Goal: Task Accomplishment & Management: Use online tool/utility

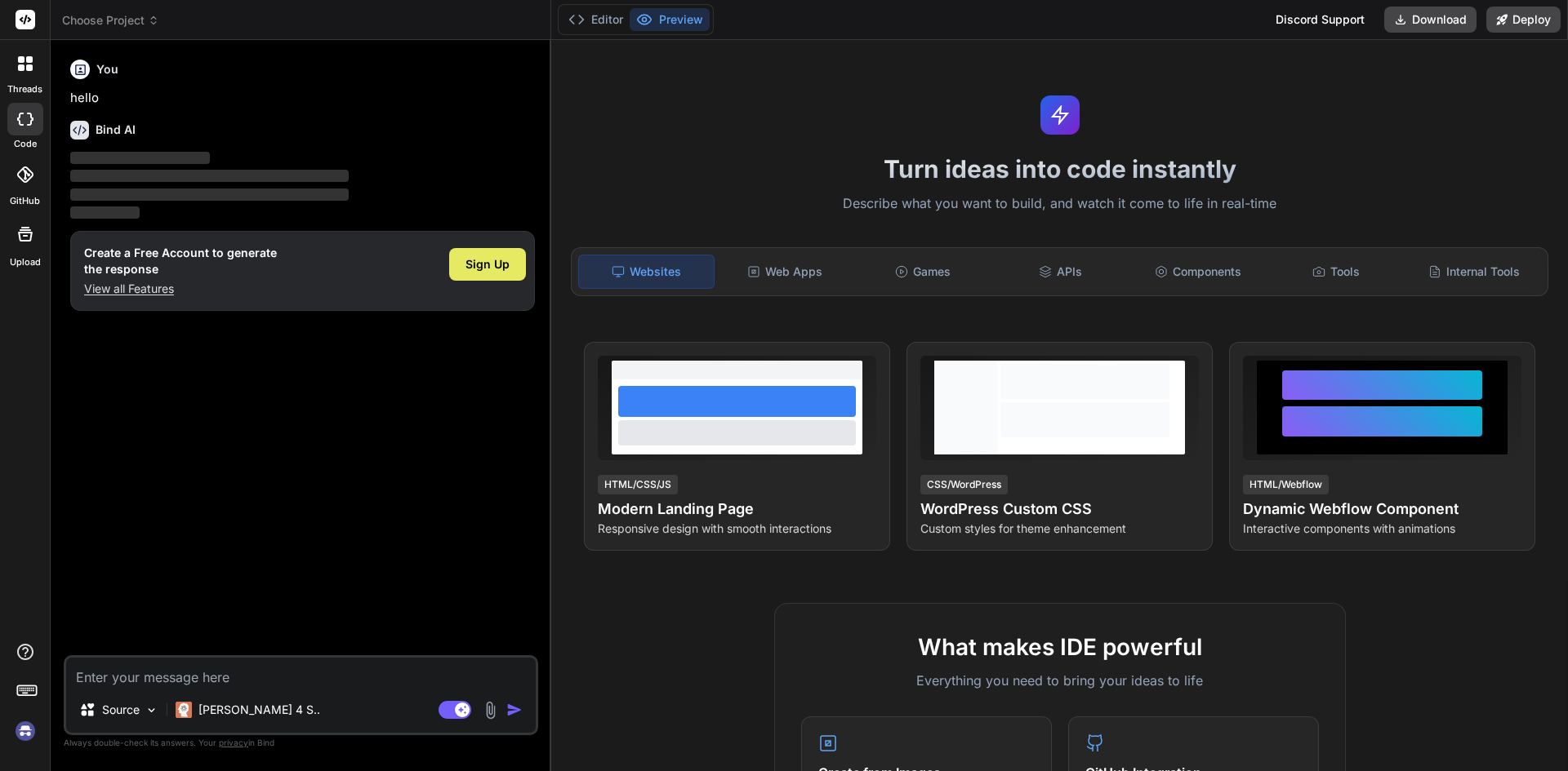
click at [513, 262] on div "Sign Up" at bounding box center [488, 264] width 77 height 33
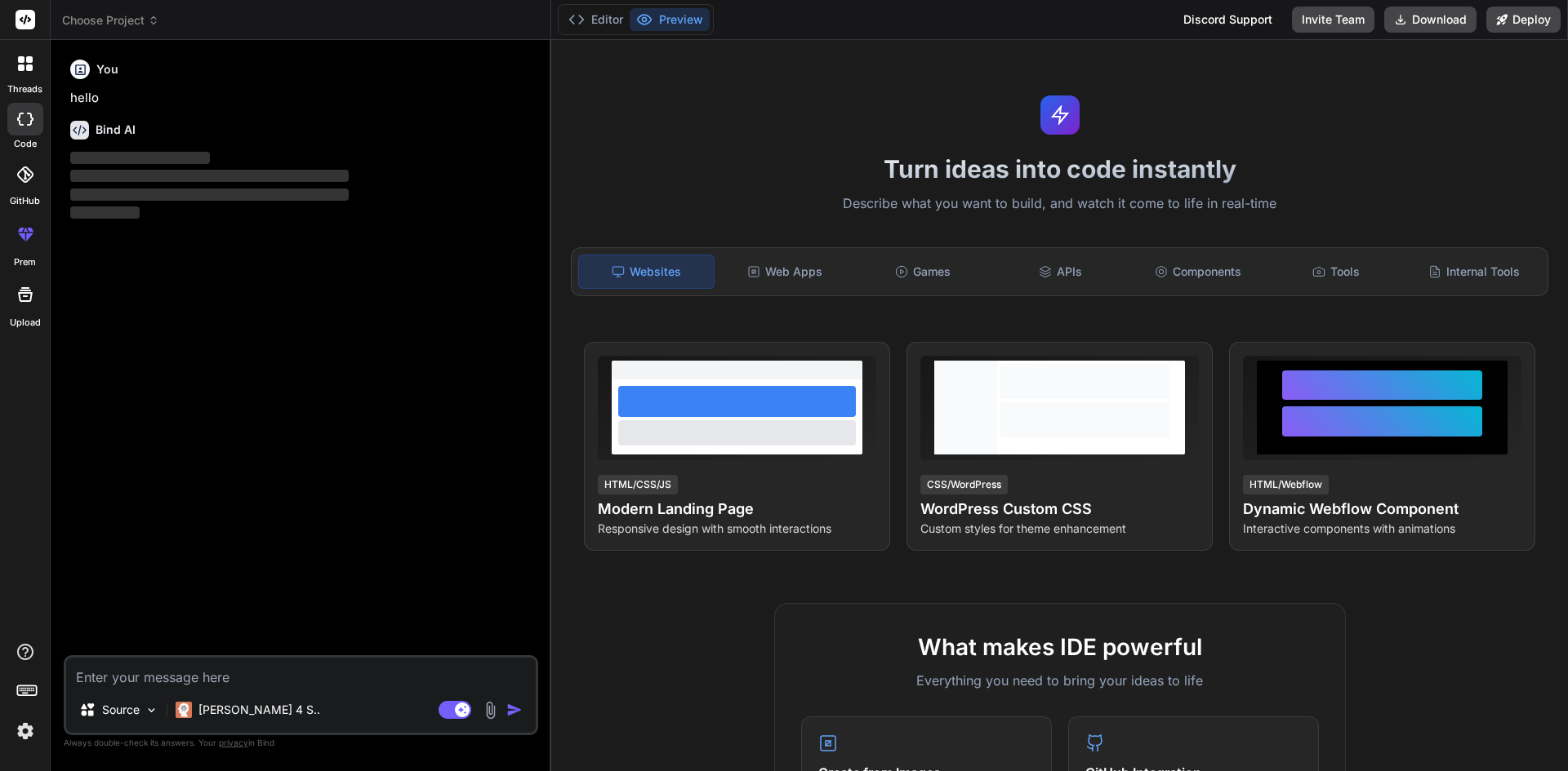
type textarea "x"
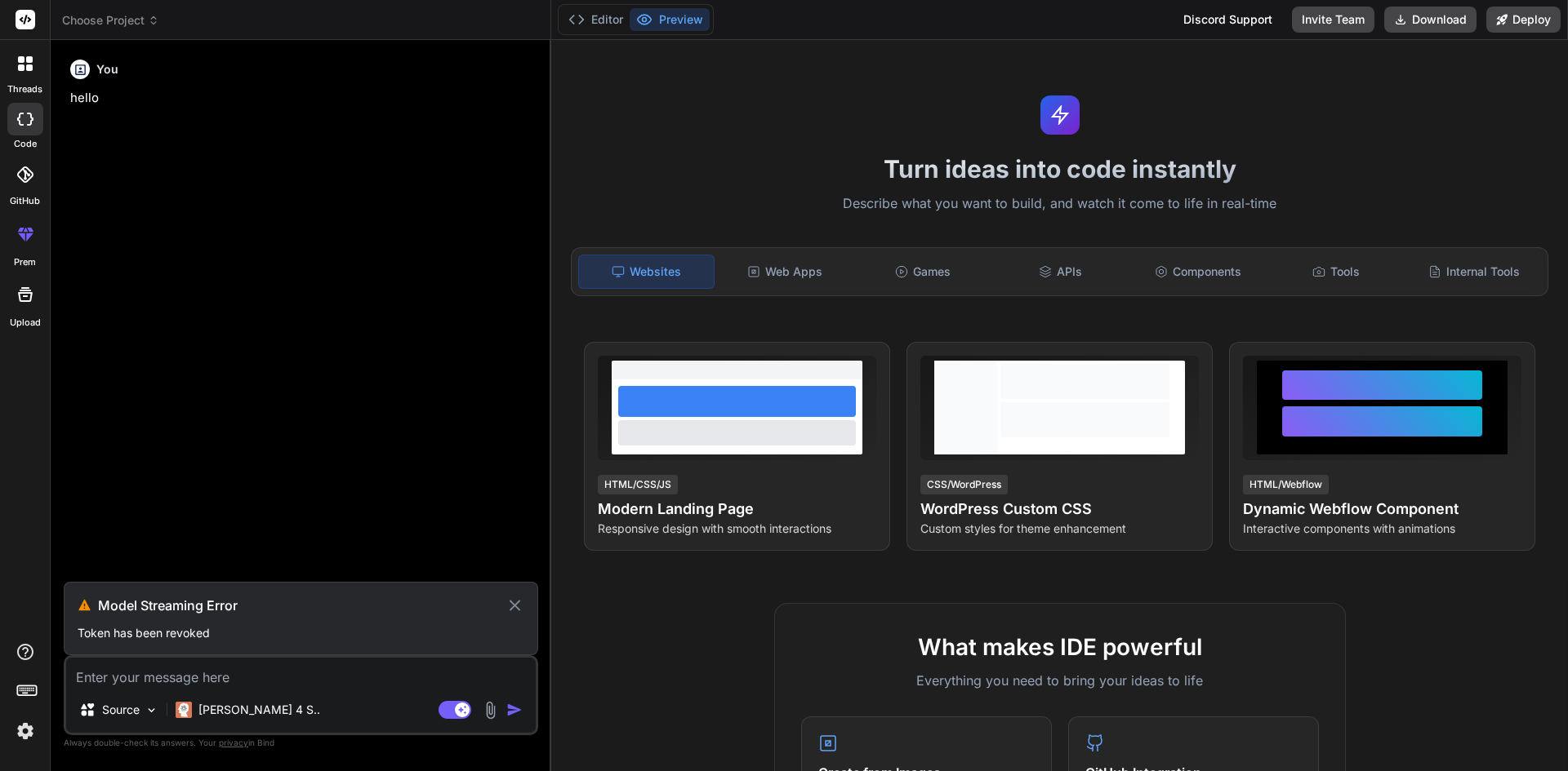
click at [228, 677] on textarea at bounding box center [300, 672] width 469 height 29
paste textarea "<section class="vh-100 bg-image" style="background-image: url('[URL][DOMAIN_NAM…"
type textarea "<section class="vh-100 bg-image" style="background-image: url('[URL][DOMAIN_NAM…"
type textarea "x"
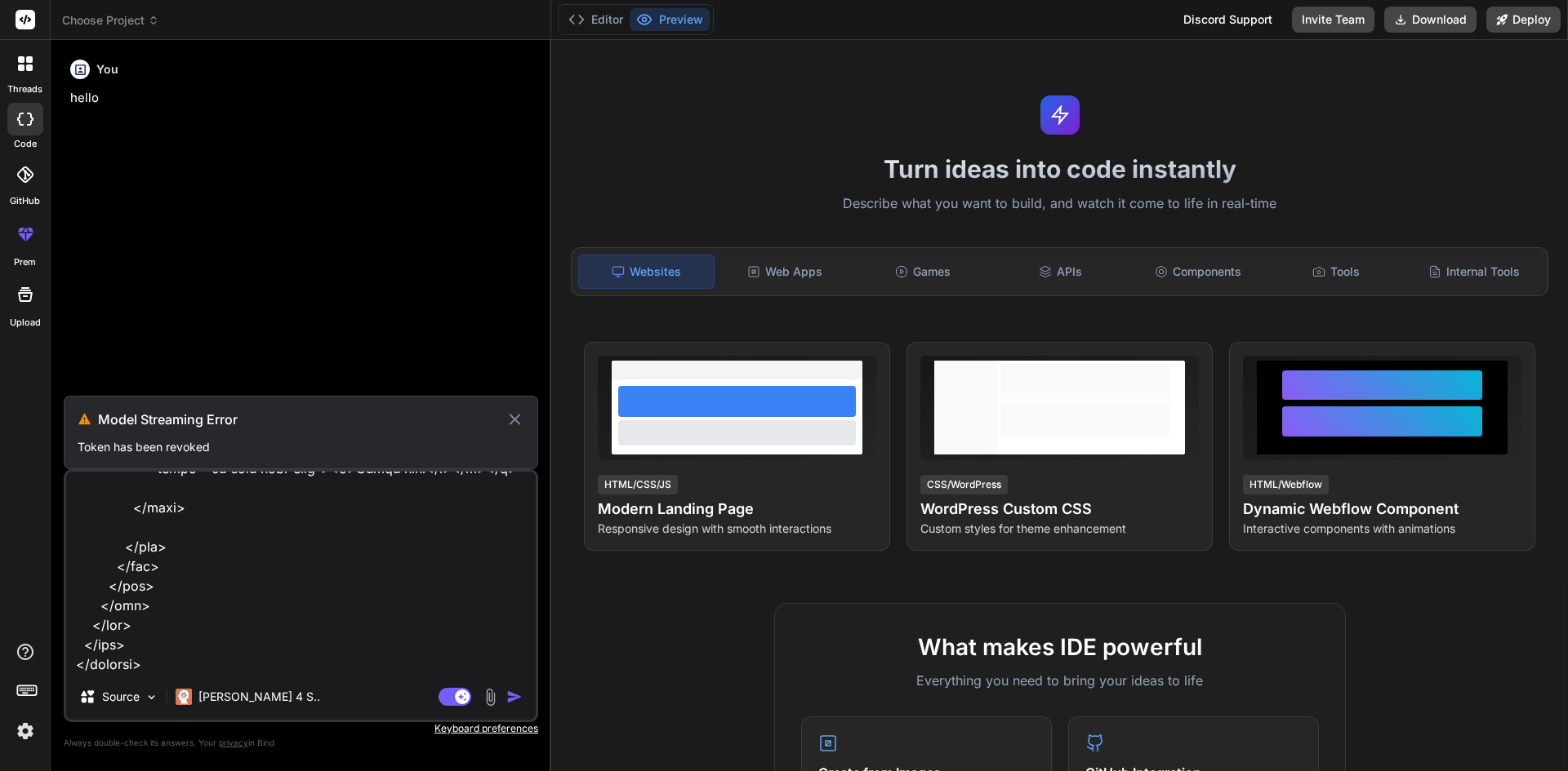
type textarea "<section class="vh-100 bg-image" style="background-image: url('[URL][DOMAIN_NAM…"
type textarea "x"
type textarea "<section class="vh-100 bg-image" style="background-image: url('[URL][DOMAIN_NAM…"
type textarea "x"
type textarea "<section class="vh-100 bg-image" style="background-image: url('[URL][DOMAIN_NAM…"
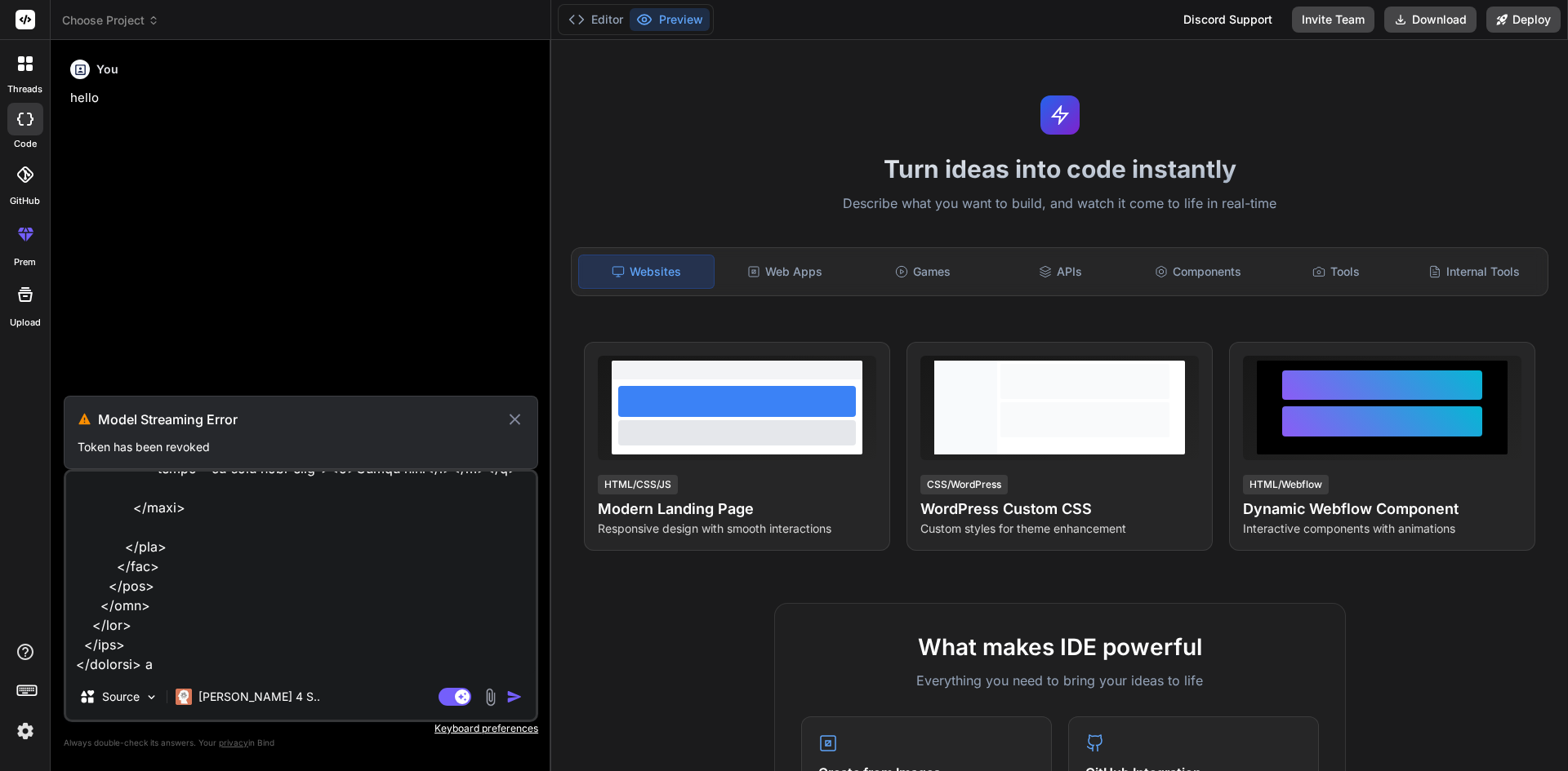
type textarea "x"
type textarea "<section class="vh-100 bg-image" style="background-image: url('[URL][DOMAIN_NAM…"
type textarea "x"
type textarea "<section class="vh-100 bg-image" style="background-image: url('[URL][DOMAIN_NAM…"
type textarea "x"
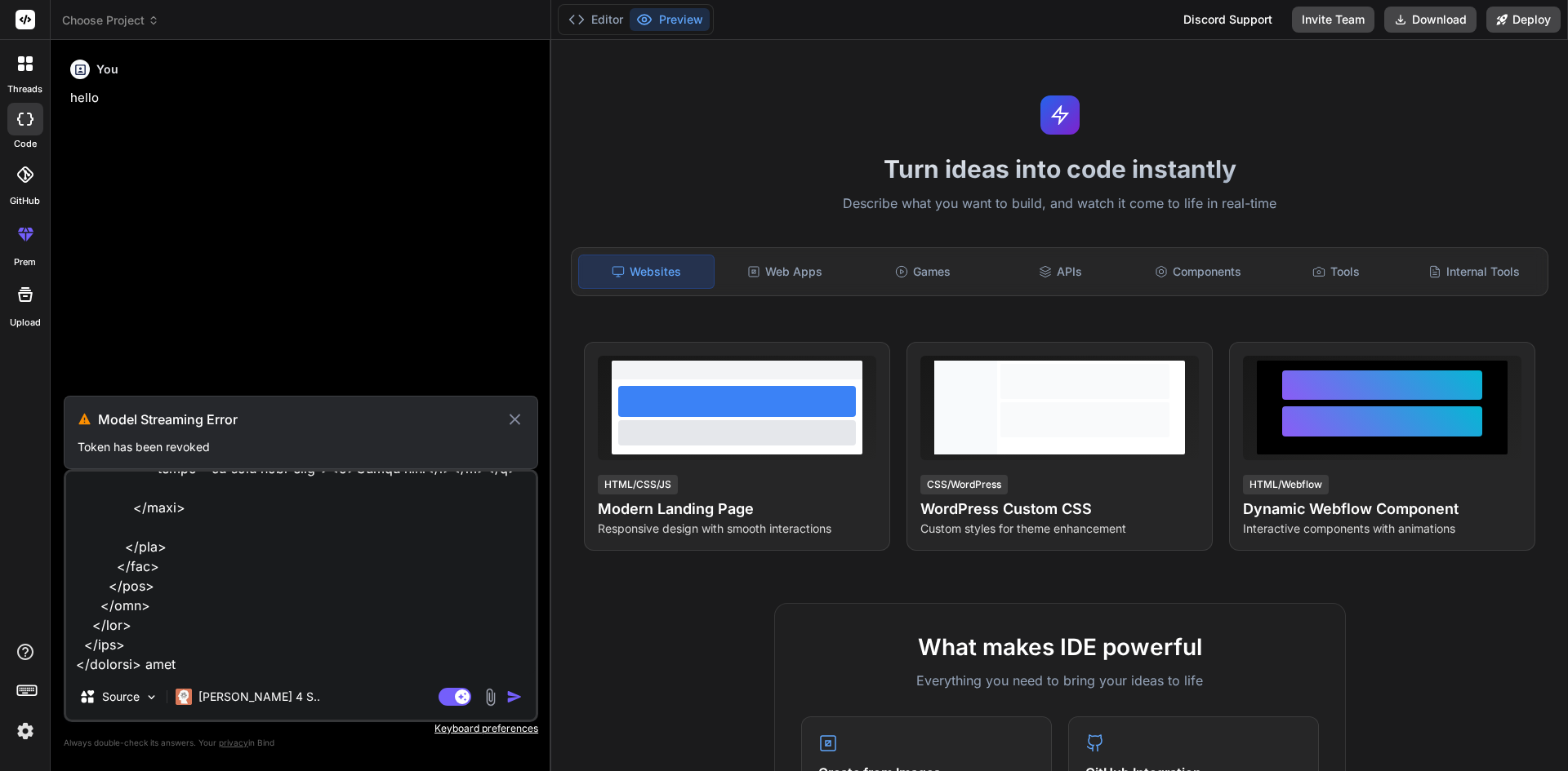
type textarea "<section class="vh-100 bg-image" style="background-image: url('[URL][DOMAIN_NAM…"
type textarea "x"
type textarea "<section class="vh-100 bg-image" style="background-image: url('[URL][DOMAIN_NAM…"
type textarea "x"
type textarea "<section class="vh-100 bg-image" style="background-image: url('[URL][DOMAIN_NAM…"
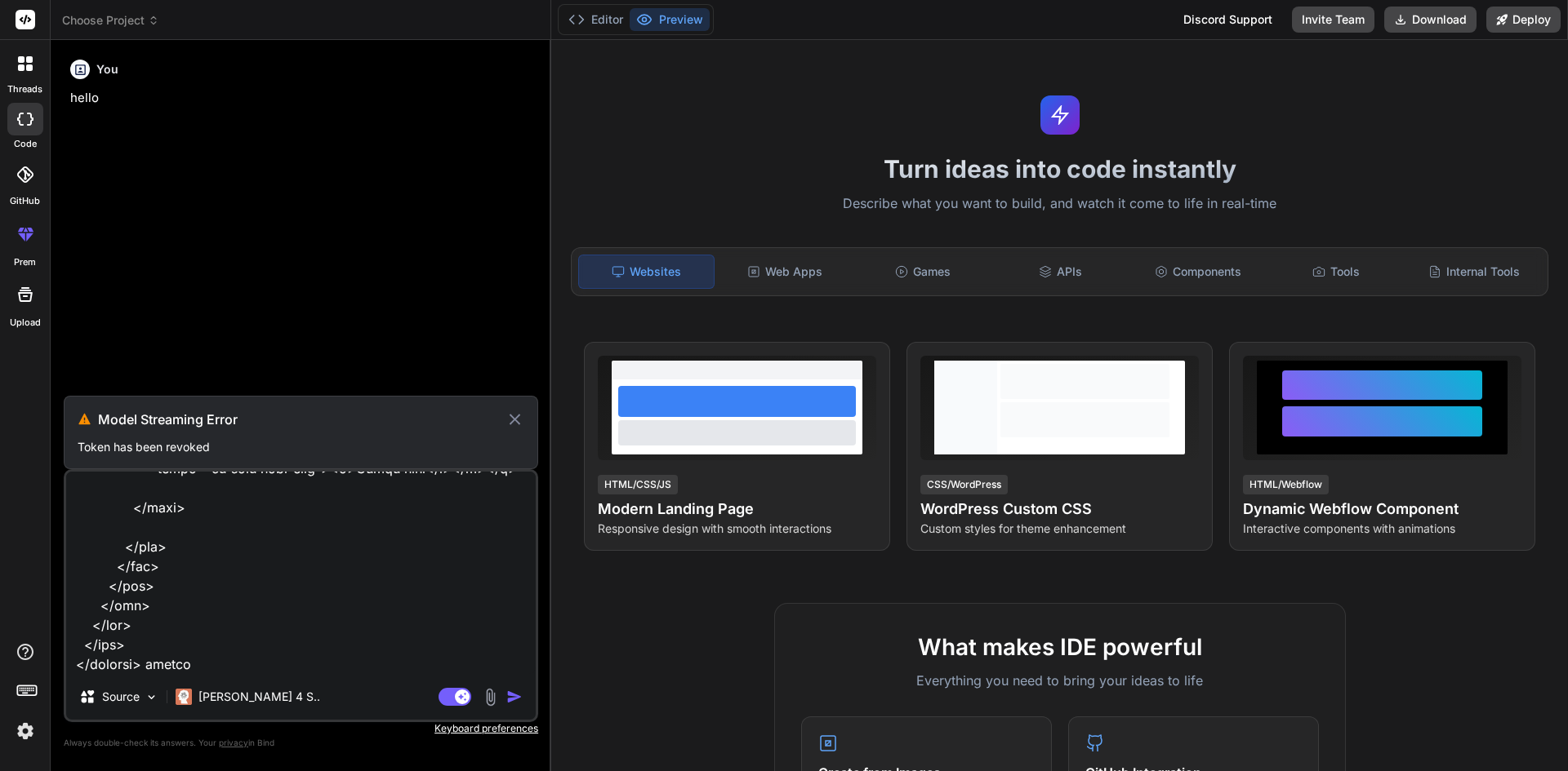
type textarea "x"
type textarea "<section class="vh-100 bg-image" style="background-image: url('[URL][DOMAIN_NAM…"
type textarea "x"
type textarea "<section class="vh-100 bg-image" style="background-image: url('[URL][DOMAIN_NAM…"
type textarea "x"
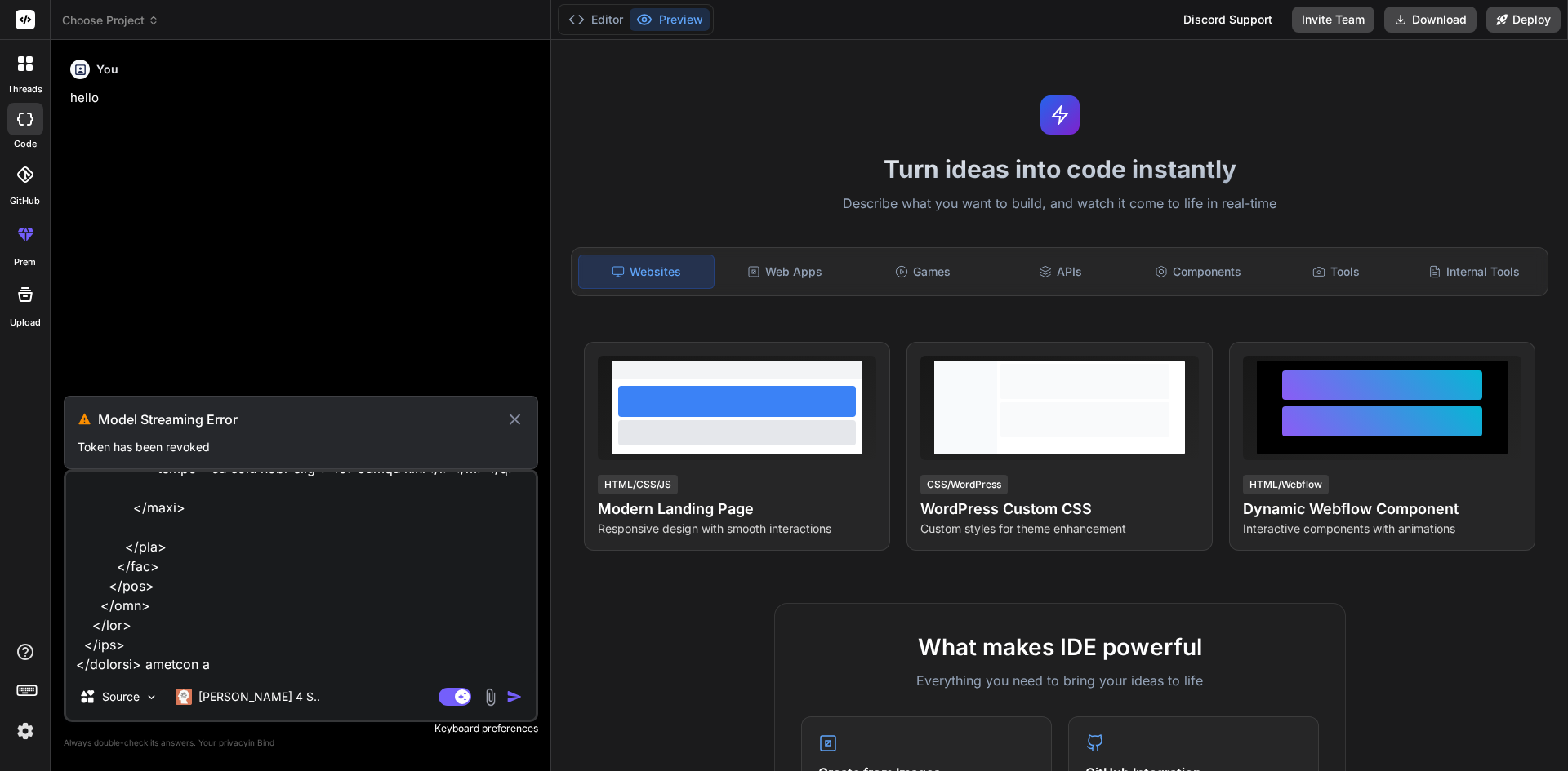
type textarea "<section class="vh-100 bg-image" style="background-image: url('[URL][DOMAIN_NAM…"
type textarea "x"
type textarea "<section class="vh-100 bg-image" style="background-image: url('[URL][DOMAIN_NAM…"
type textarea "x"
type textarea "<section class="vh-100 bg-image" style="background-image: url('[URL][DOMAIN_NAM…"
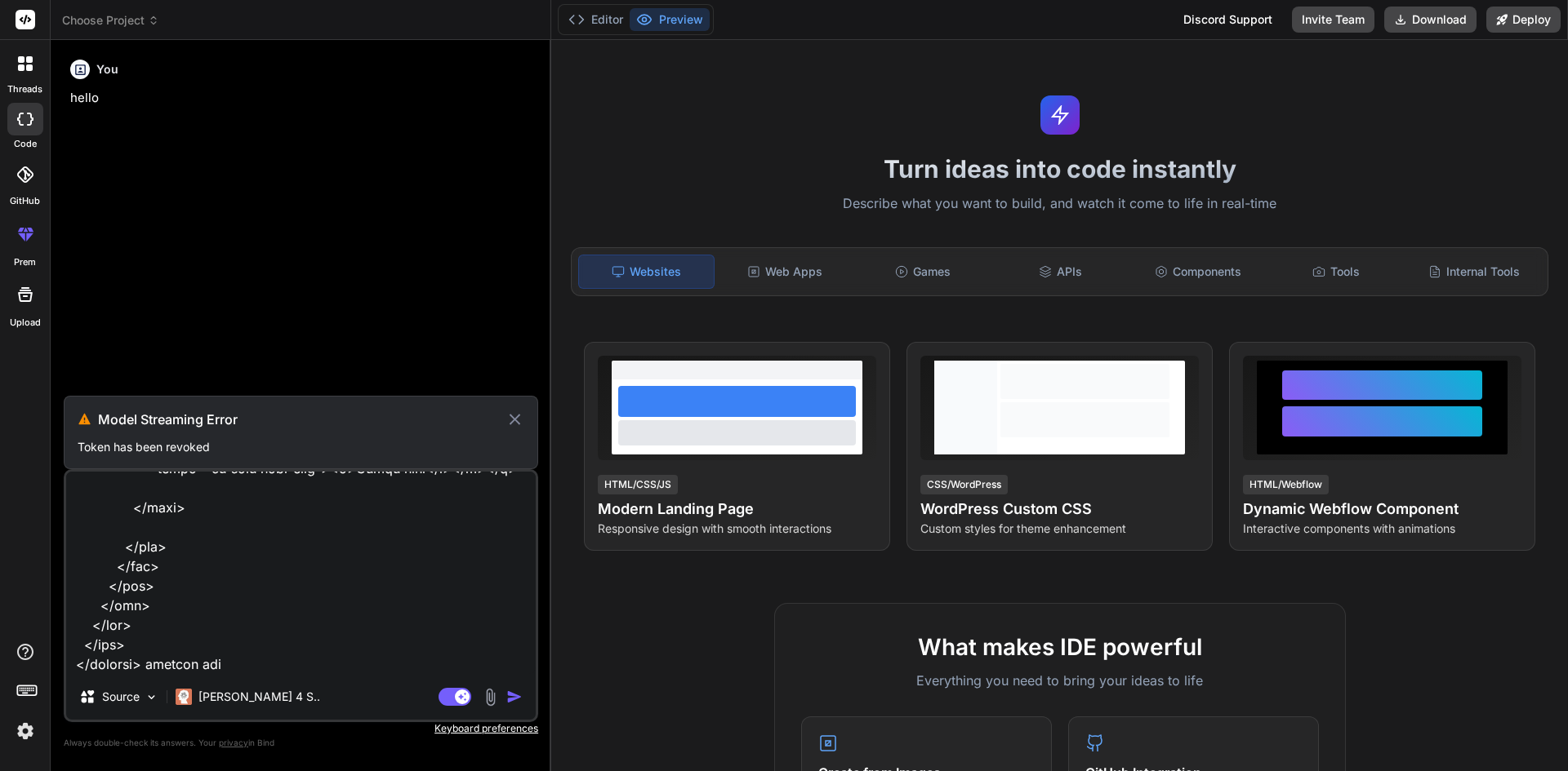
type textarea "x"
type textarea "<section class="vh-100 bg-image" style="background-image: url('[URL][DOMAIN_NAM…"
type textarea "x"
type textarea "<section class="vh-100 bg-image" style="background-image: url('[URL][DOMAIN_NAM…"
type textarea "x"
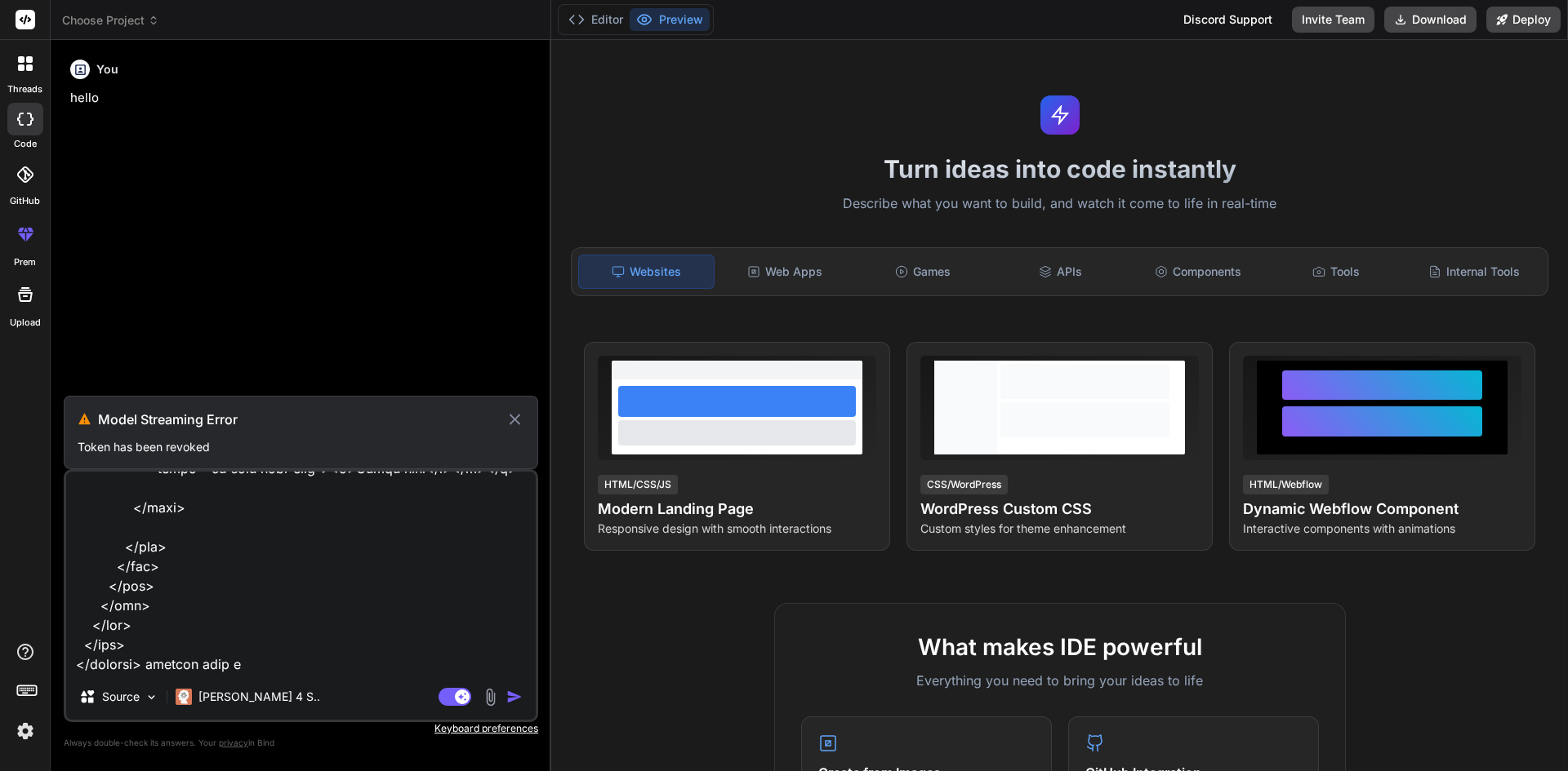
type textarea "<section class="vh-100 bg-image" style="background-image: url('[URL][DOMAIN_NAM…"
type textarea "x"
type textarea "<section class="vh-100 bg-image" style="background-image: url('[URL][DOMAIN_NAM…"
type textarea "x"
type textarea "<section class="vh-100 bg-image" style="background-image: url('[URL][DOMAIN_NAM…"
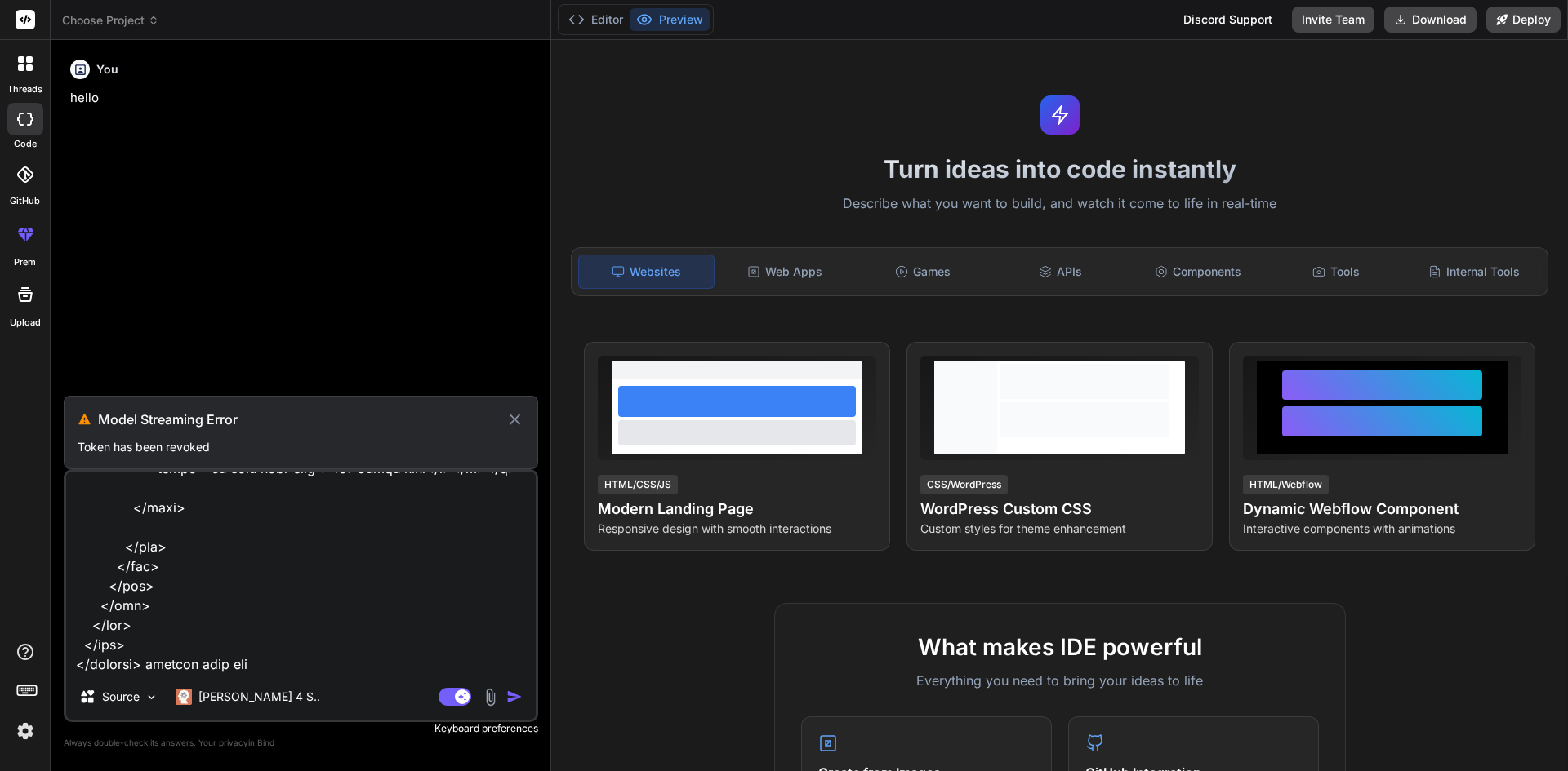
type textarea "x"
type textarea "<section class="vh-100 bg-image" style="background-image: url('[URL][DOMAIN_NAM…"
type textarea "x"
type textarea "<section class="vh-100 bg-image" style="background-image: url('[URL][DOMAIN_NAM…"
type textarea "x"
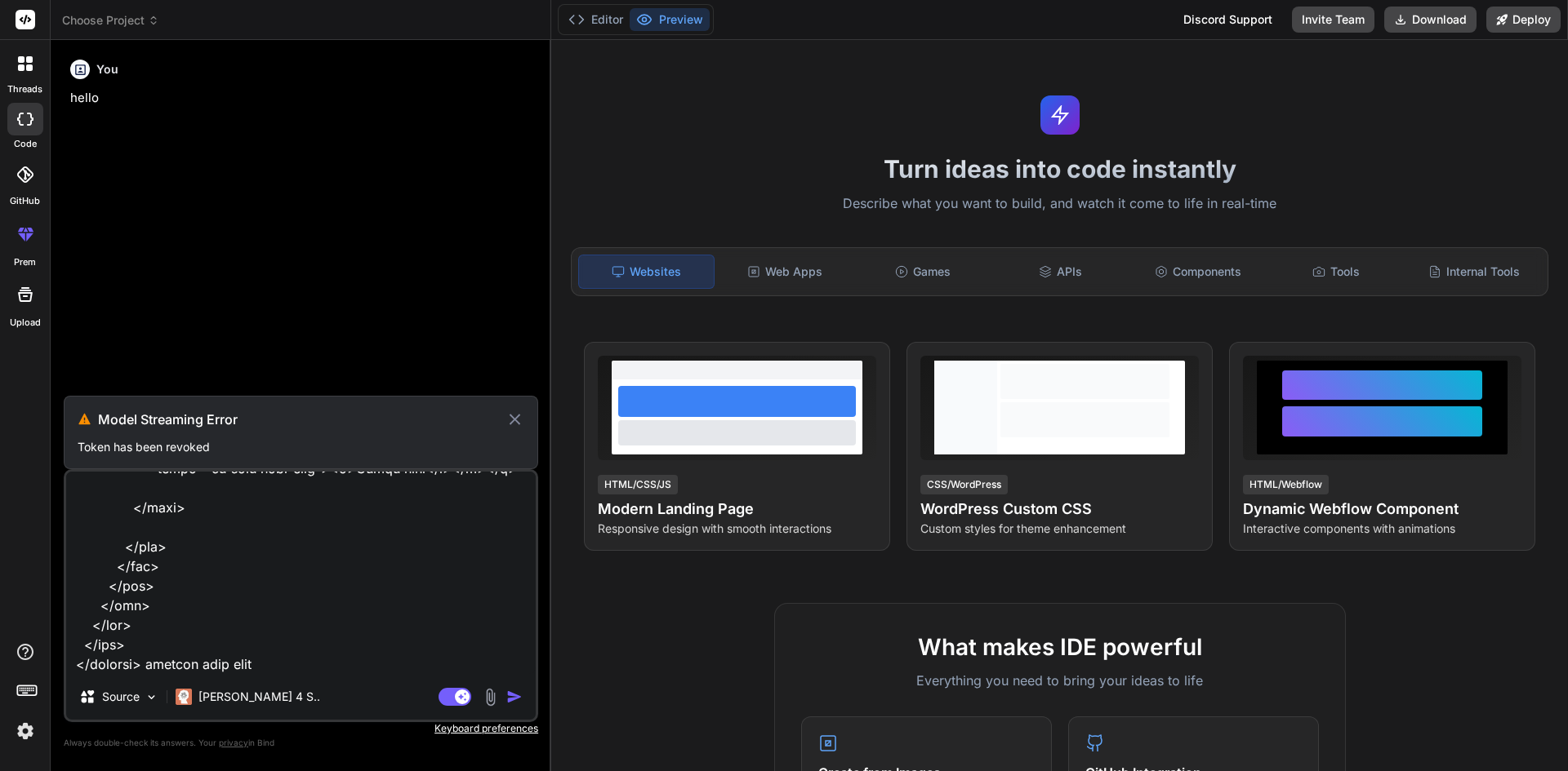
type textarea "<section class="vh-100 bg-image" style="background-image: url('[URL][DOMAIN_NAM…"
type textarea "x"
type textarea "<section class="vh-100 bg-image" style="background-image: url('[URL][DOMAIN_NAM…"
type textarea "x"
type textarea "<section class="vh-100 bg-image" style="background-image: url('[URL][DOMAIN_NAM…"
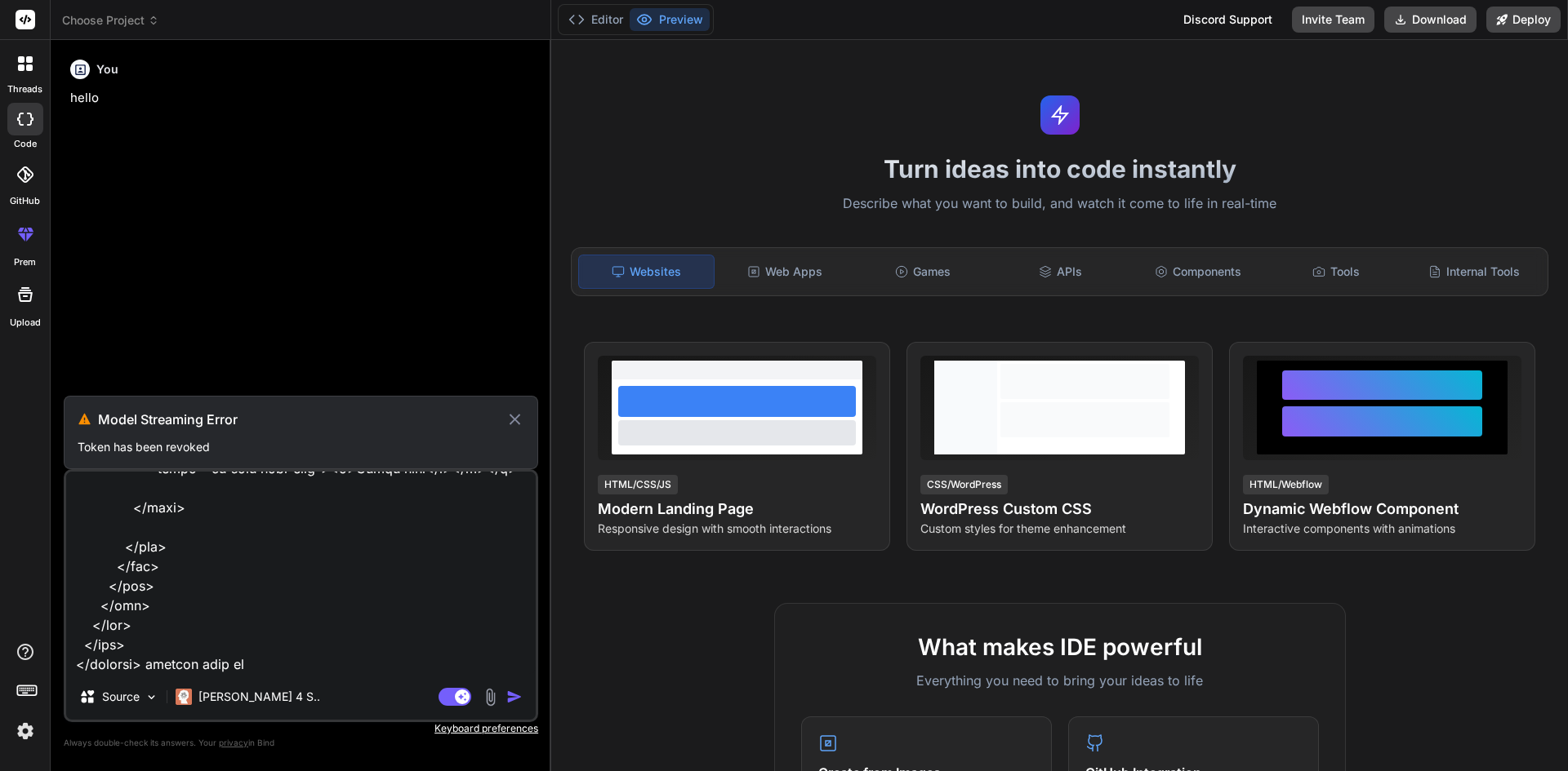
type textarea "x"
type textarea "<section class="vh-100 bg-image" style="background-image: url('[URL][DOMAIN_NAM…"
type textarea "x"
type textarea "<section class="vh-100 bg-image" style="background-image: url('[URL][DOMAIN_NAM…"
type textarea "x"
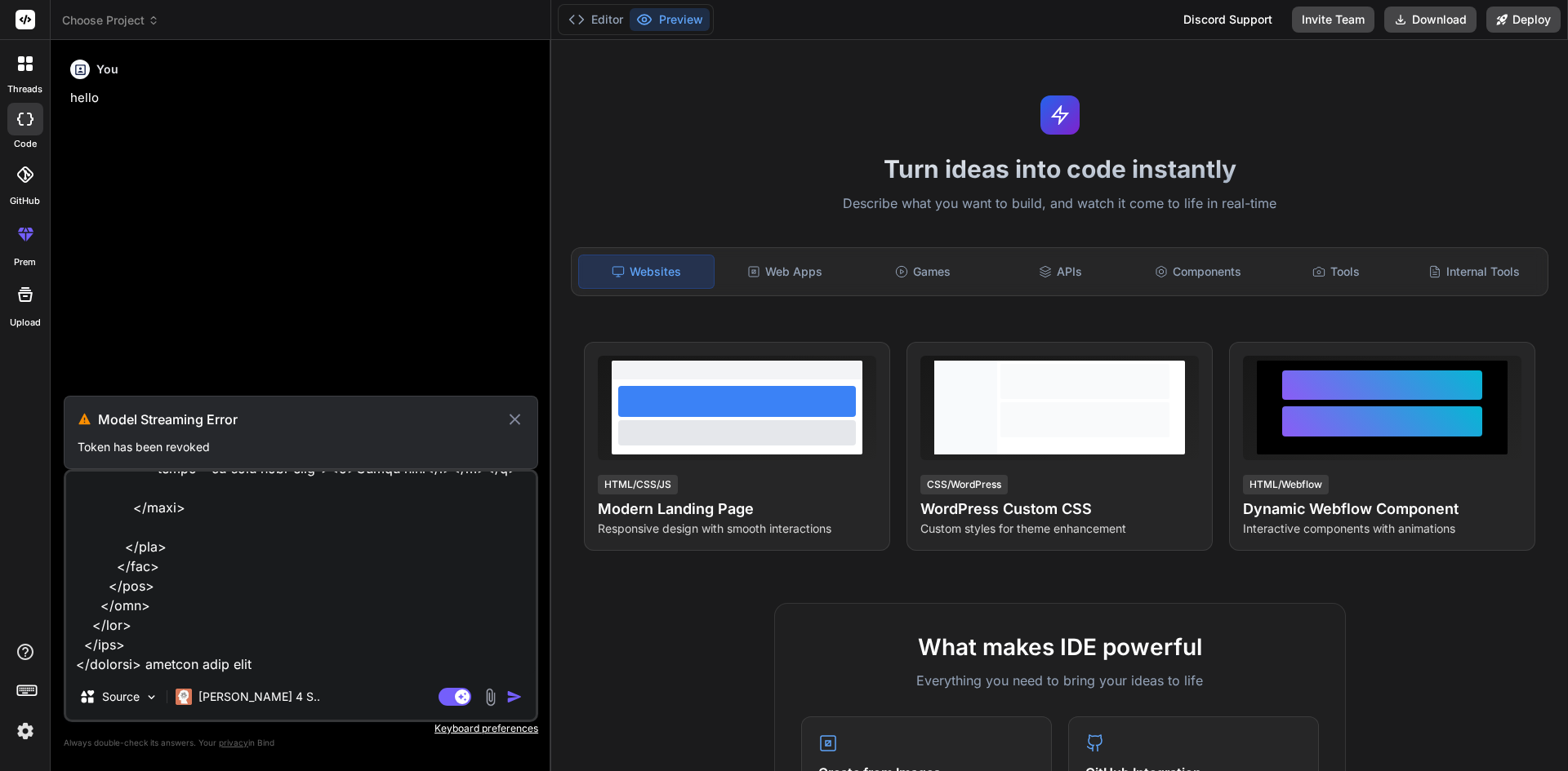
type textarea "<section class="vh-100 bg-image" style="background-image: url('[URL][DOMAIN_NAM…"
type textarea "x"
type textarea "<section class="vh-100 bg-image" style="background-image: url('[URL][DOMAIN_NAM…"
type textarea "x"
type textarea "<section class="vh-100 bg-image" style="background-image: url('[URL][DOMAIN_NAM…"
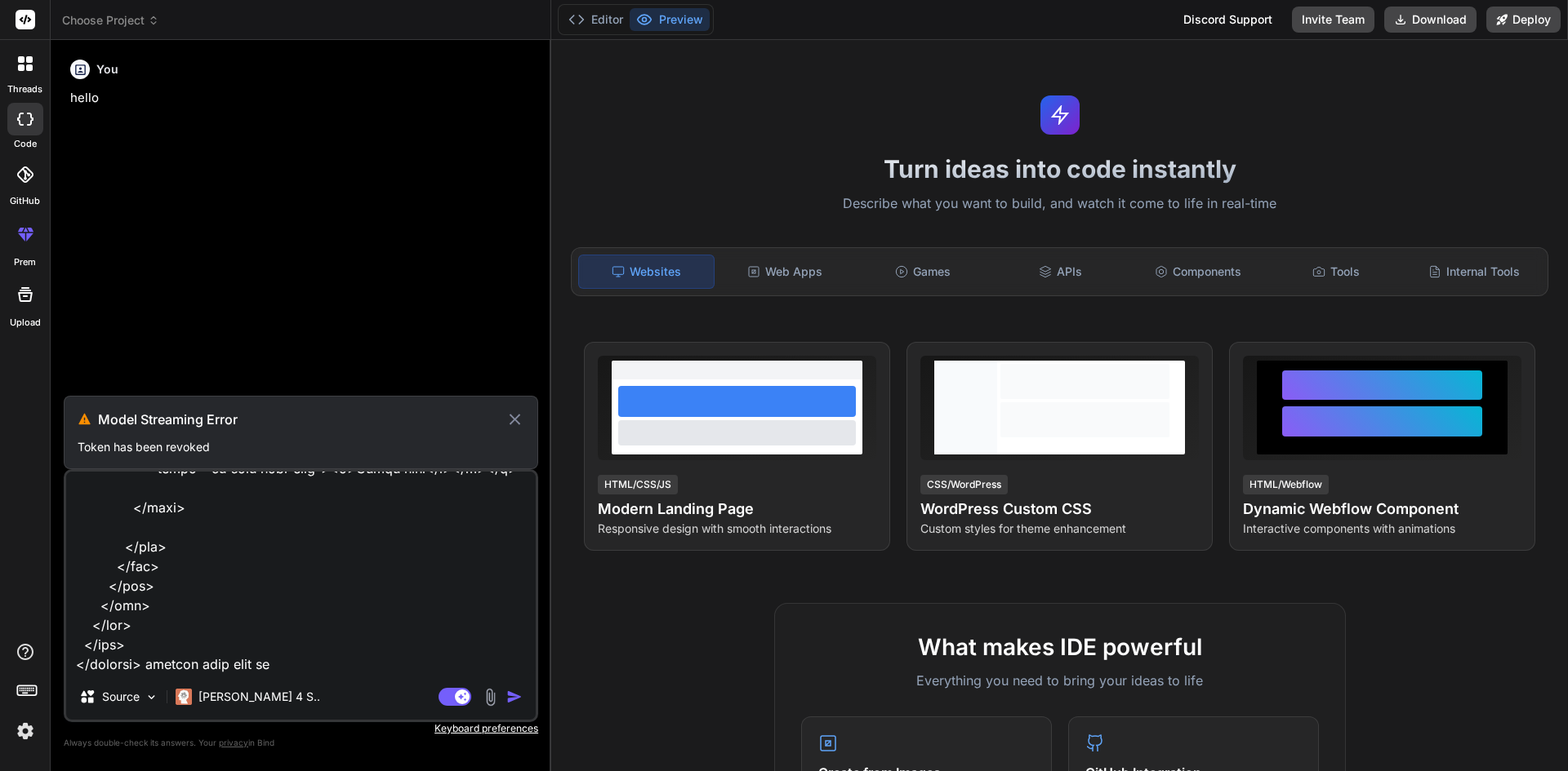
type textarea "x"
type textarea "<section class="vh-100 bg-image" style="background-image: url('[URL][DOMAIN_NAM…"
type textarea "x"
type textarea "<section class="vh-100 bg-image" style="background-image: url('[URL][DOMAIN_NAM…"
type textarea "x"
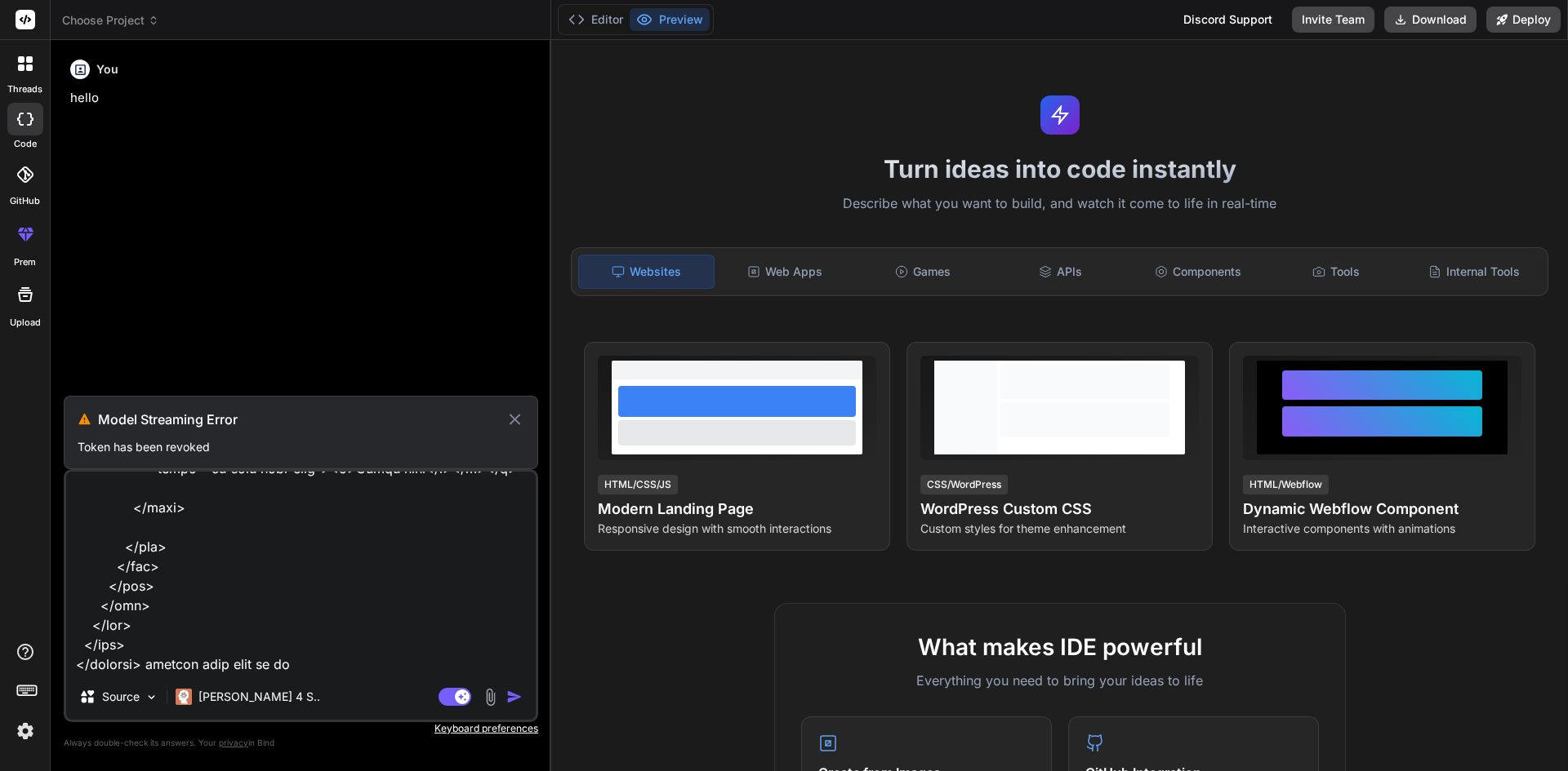
type textarea "<section class="vh-100 bg-image" style="background-image: url('[URL][DOMAIN_NAM…"
type textarea "x"
type textarea "<section class="vh-100 bg-image" style="background-image: url('[URL][DOMAIN_NAM…"
type textarea "x"
type textarea "<section class="vh-100 bg-image" style="background-image: url('[URL][DOMAIN_NAM…"
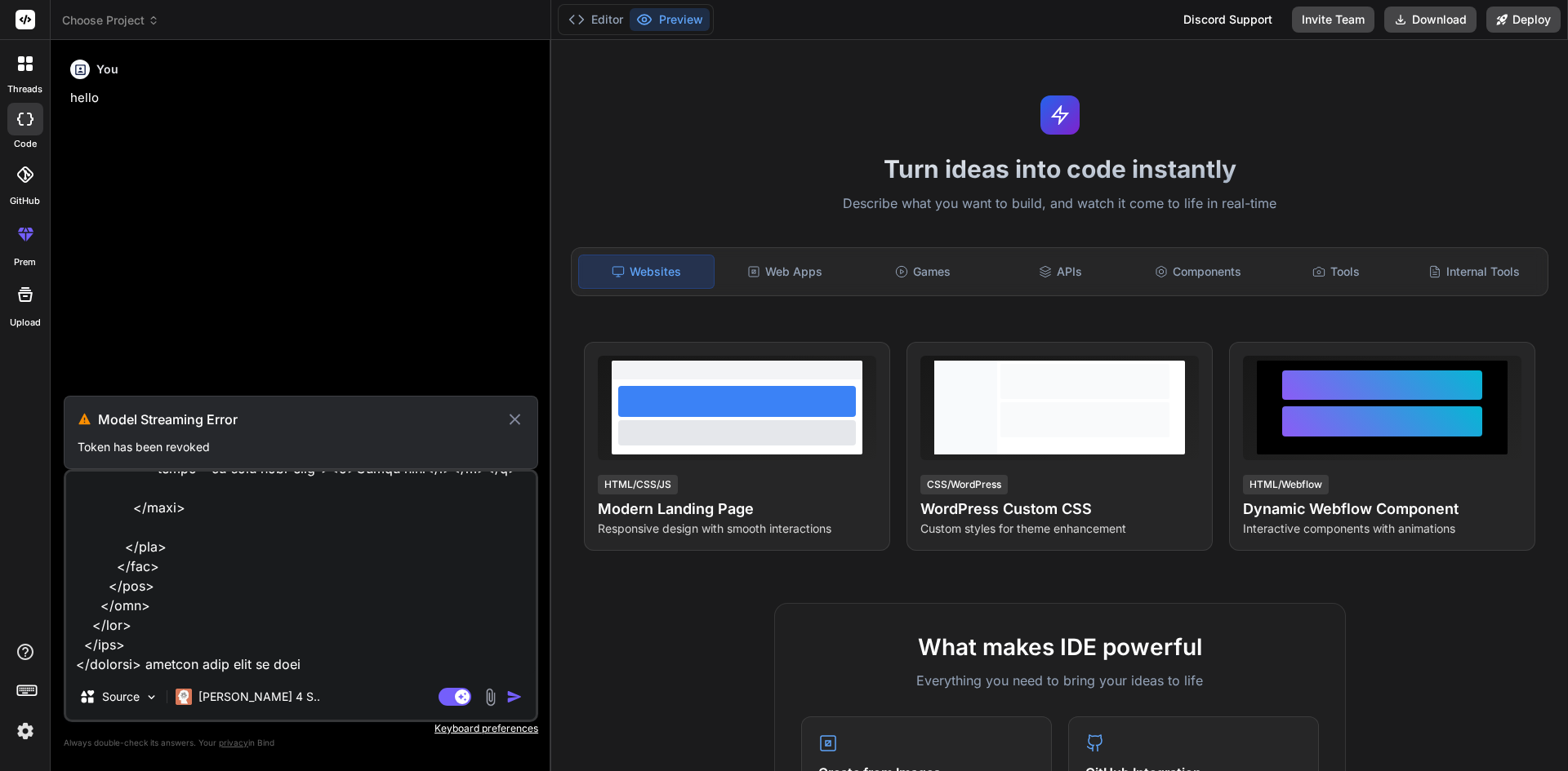
type textarea "x"
type textarea "<section class="vh-100 bg-image" style="background-image: url('[URL][DOMAIN_NAM…"
type textarea "x"
type textarea "<section class="vh-100 bg-image" style="background-image: url('[URL][DOMAIN_NAM…"
type textarea "x"
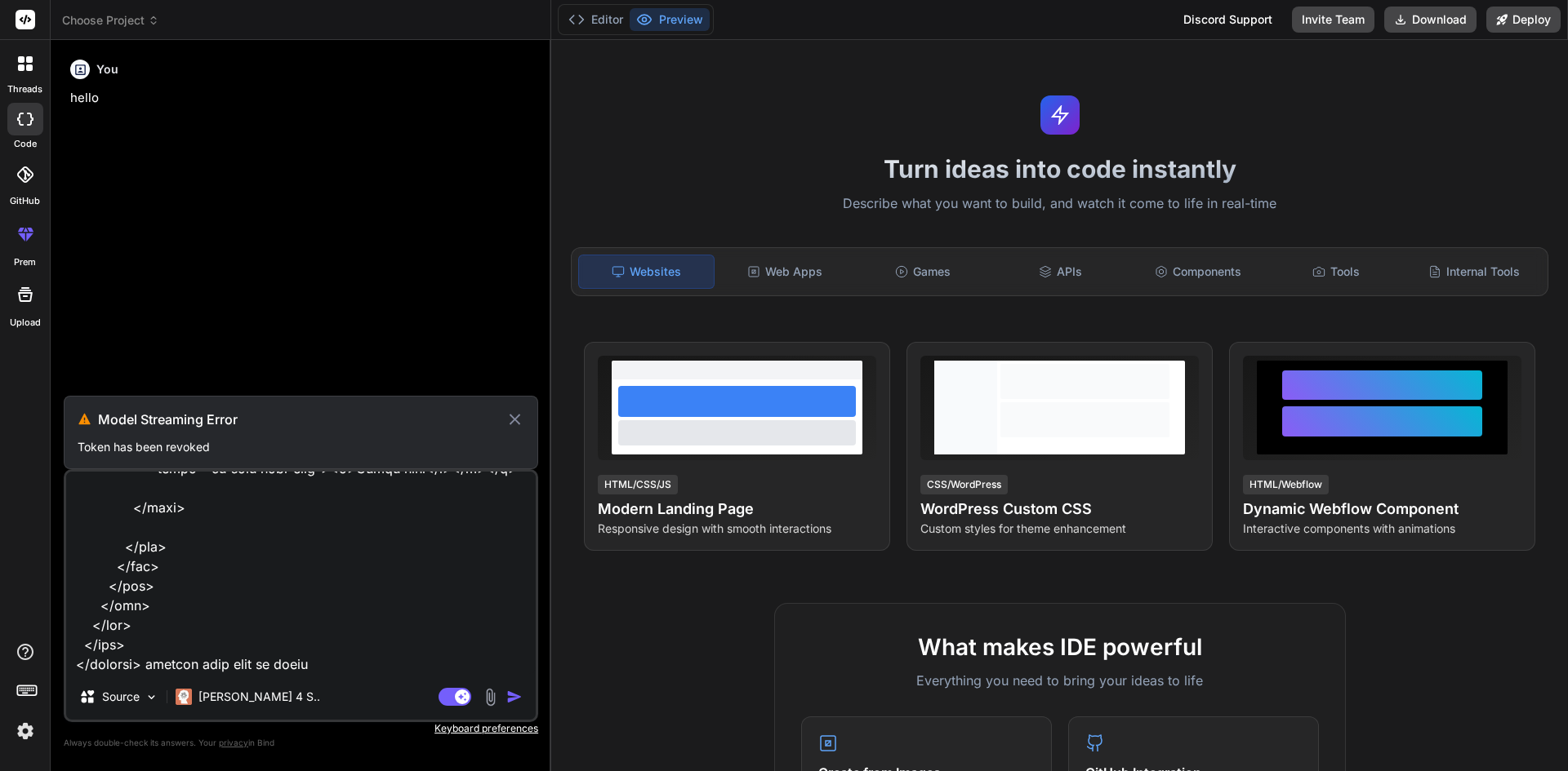
type textarea "<section class="vh-100 bg-image" style="background-image: url('[URL][DOMAIN_NAM…"
type textarea "x"
type textarea "<section class="vh-100 bg-image" style="background-image: url('[URL][DOMAIN_NAM…"
type textarea "x"
type textarea "<section class="vh-100 bg-image" style="background-image: url('[URL][DOMAIN_NAM…"
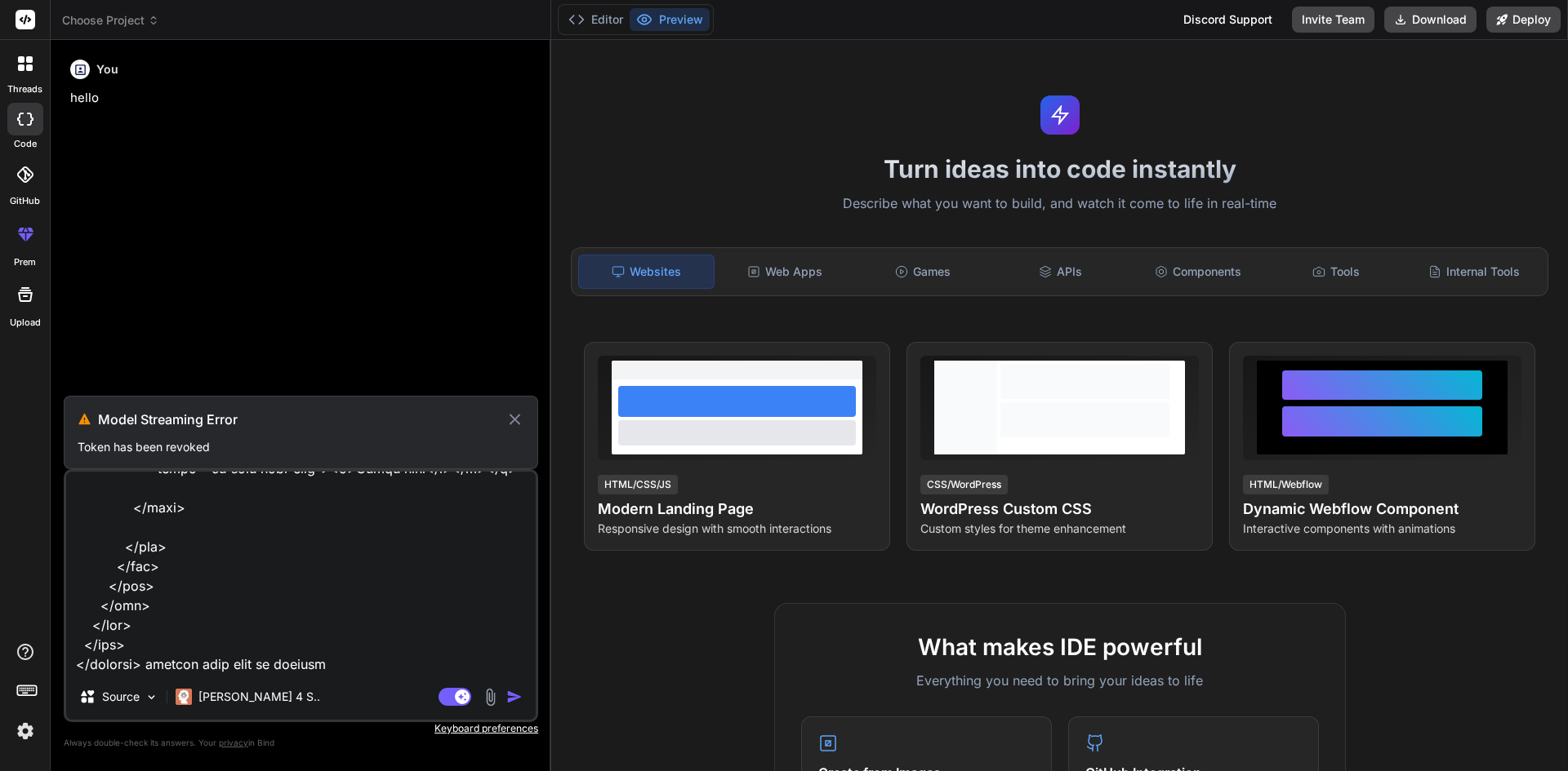
type textarea "x"
type textarea "<section class="vh-100 bg-image" style="background-image: url('[URL][DOMAIN_NAM…"
type textarea "x"
type textarea "<section class="vh-100 bg-image" style="background-image: url('[URL][DOMAIN_NAM…"
type textarea "x"
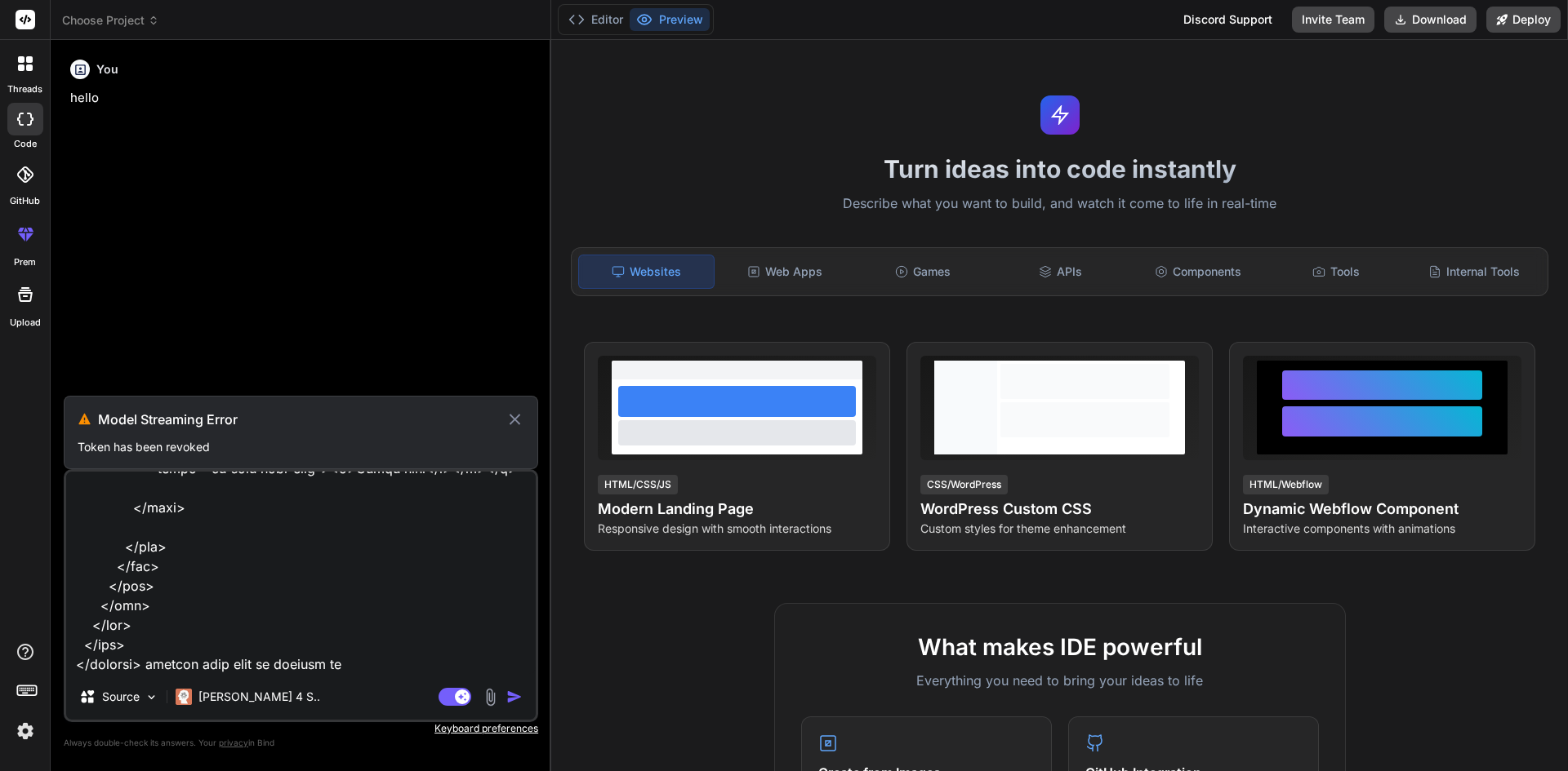
type textarea "<section class="vh-100 bg-image" style="background-image: url('[URL][DOMAIN_NAM…"
type textarea "x"
type textarea "<section class="vh-100 bg-image" style="background-image: url('[URL][DOMAIN_NAM…"
type textarea "x"
type textarea "<section class="vh-100 bg-image" style="background-image: url('[URL][DOMAIN_NAM…"
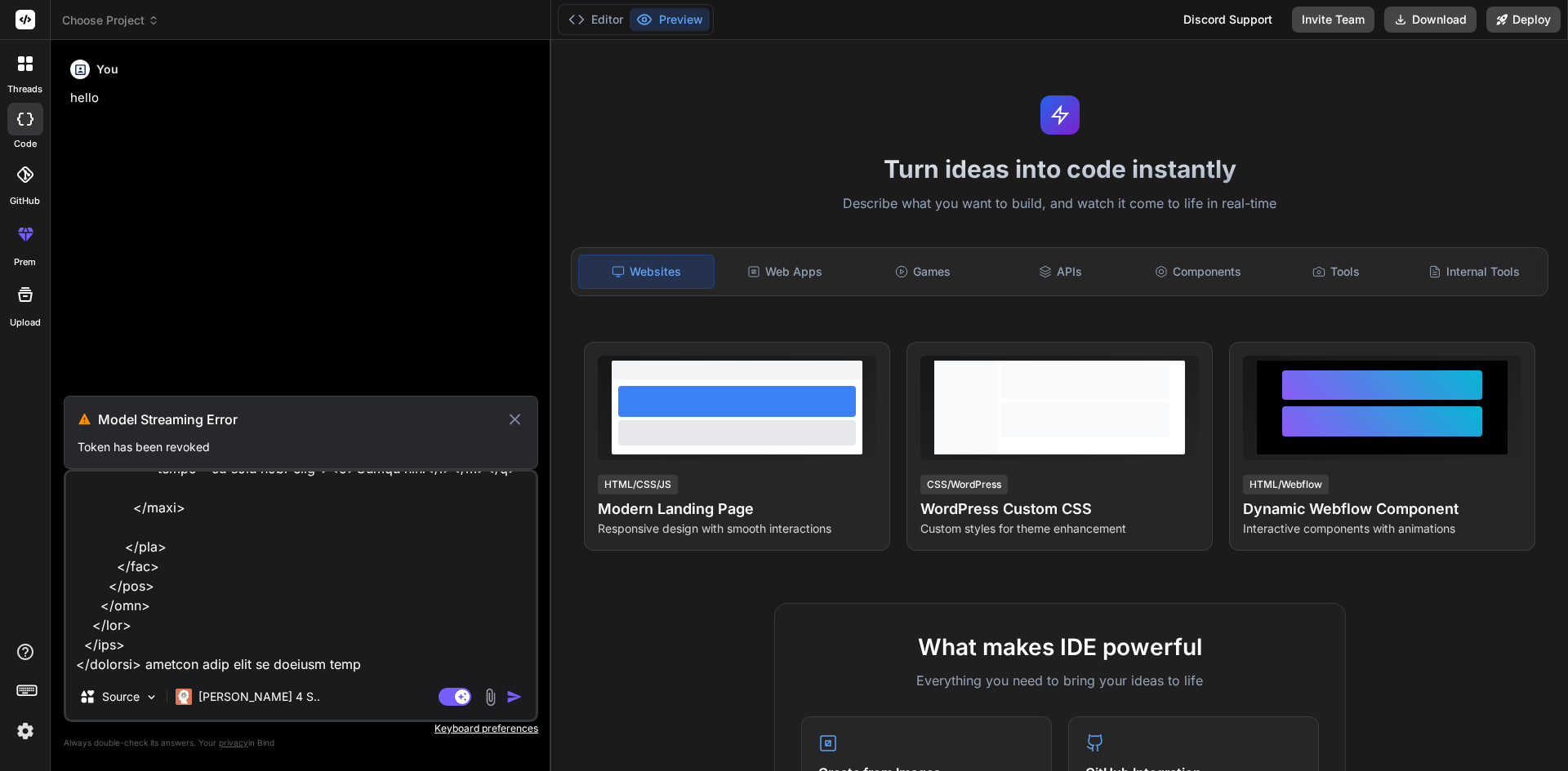
type textarea "x"
type textarea "<section class="vh-100 bg-image" style="background-image: url('[URL][DOMAIN_NAM…"
type textarea "x"
type textarea "<section class="vh-100 bg-image" style="background-image: url('[URL][DOMAIN_NAM…"
type textarea "x"
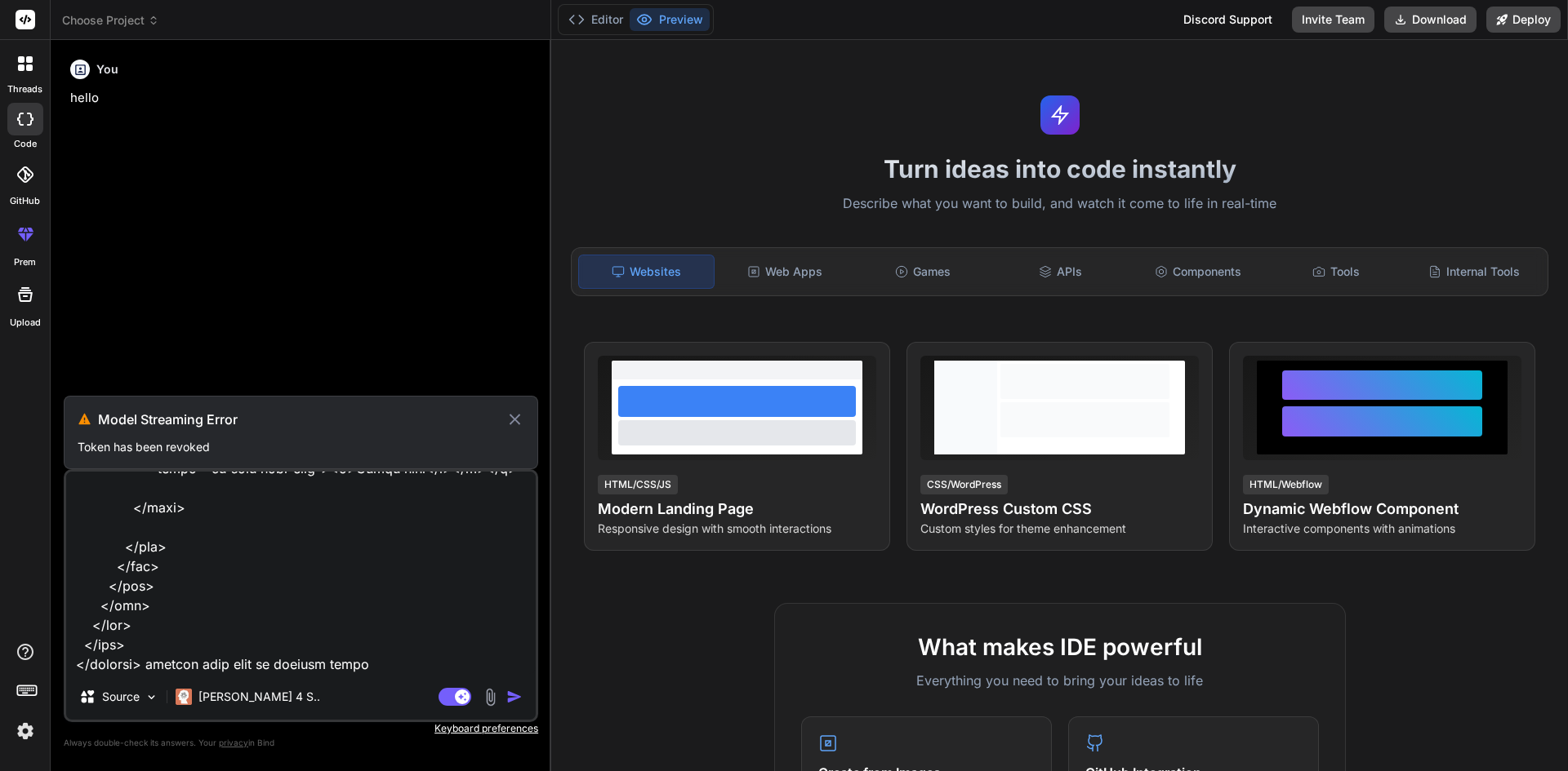
type textarea "<section class="vh-100 bg-image" style="background-image: url('[URL][DOMAIN_NAM…"
type textarea "x"
type textarea "<section class="vh-100 bg-image" style="background-image: url('[URL][DOMAIN_NAM…"
type textarea "x"
type textarea "<section class="vh-100 bg-image" style="background-image: url('[URL][DOMAIN_NAM…"
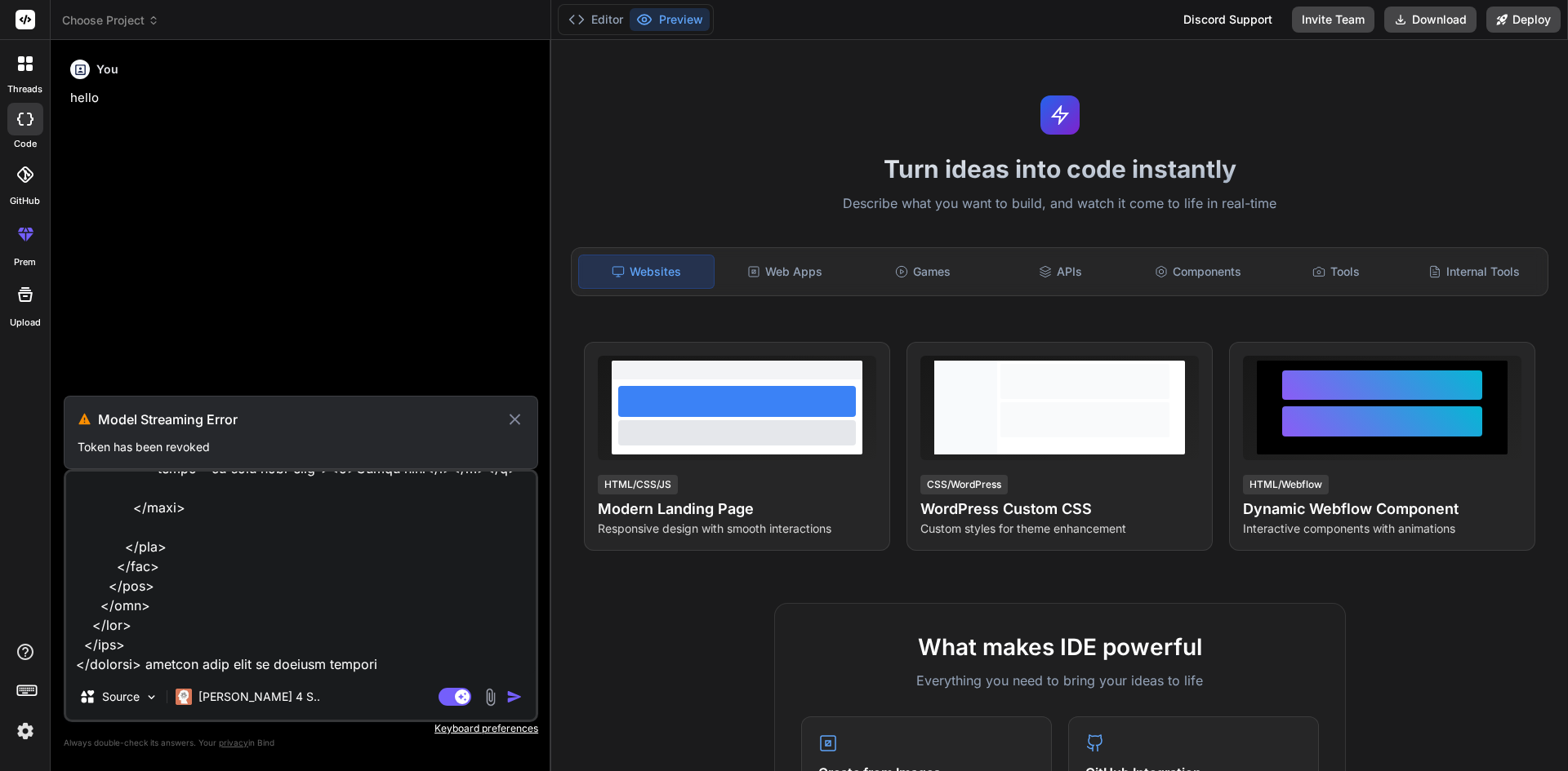
type textarea "x"
type textarea "<section class="vh-100 bg-image" style="background-image: url('[URL][DOMAIN_NAM…"
type textarea "x"
type textarea "<section class="vh-100 bg-image" style="background-image: url('[URL][DOMAIN_NAM…"
type textarea "x"
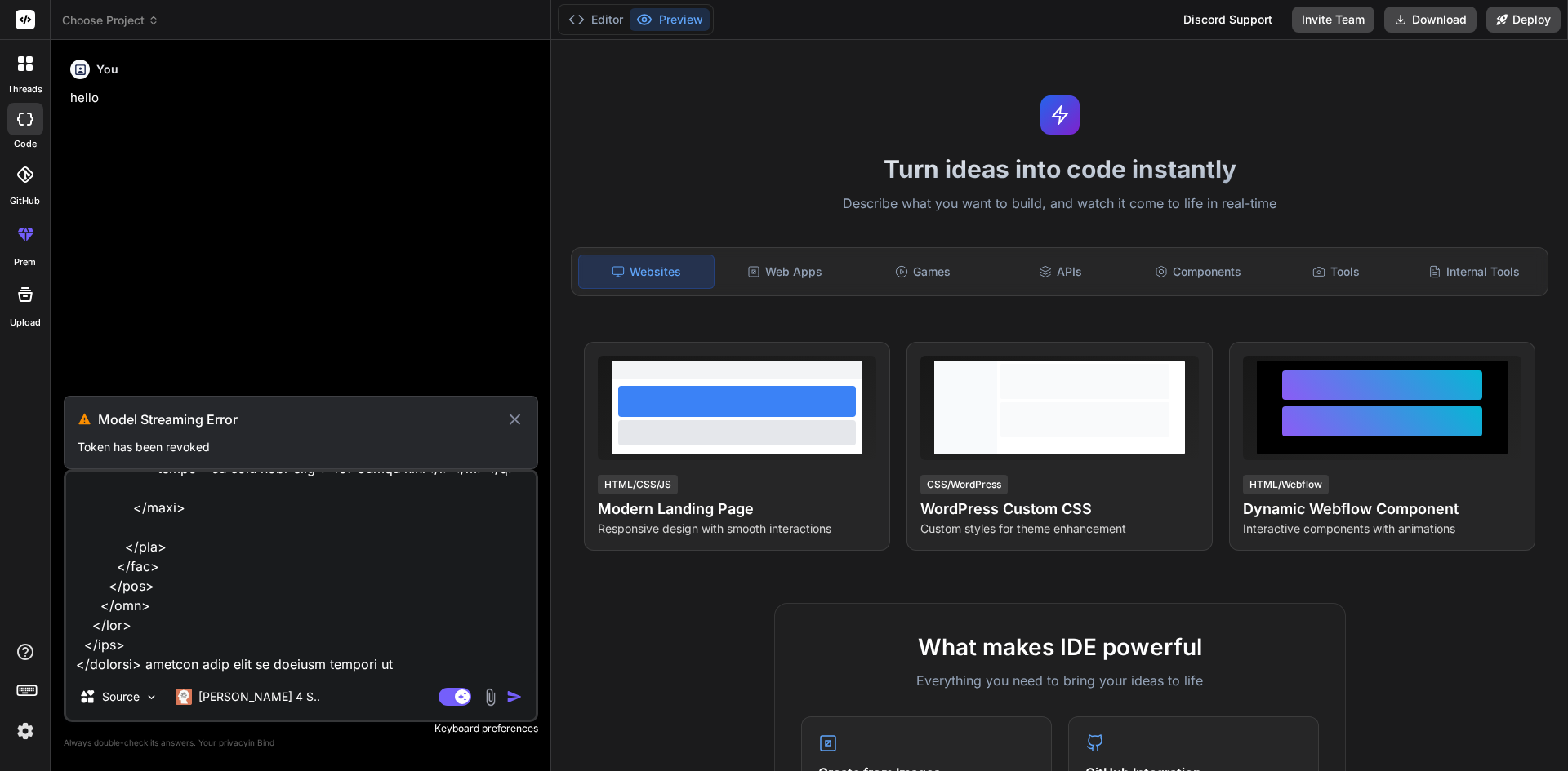
type textarea "<section class="vh-100 bg-image" style="background-image: url('[URL][DOMAIN_NAM…"
type textarea "x"
type textarea "<section class="vh-100 bg-image" style="background-image: url('[URL][DOMAIN_NAM…"
type textarea "x"
type textarea "<section class="vh-100 bg-image" style="background-image: url('[URL][DOMAIN_NAM…"
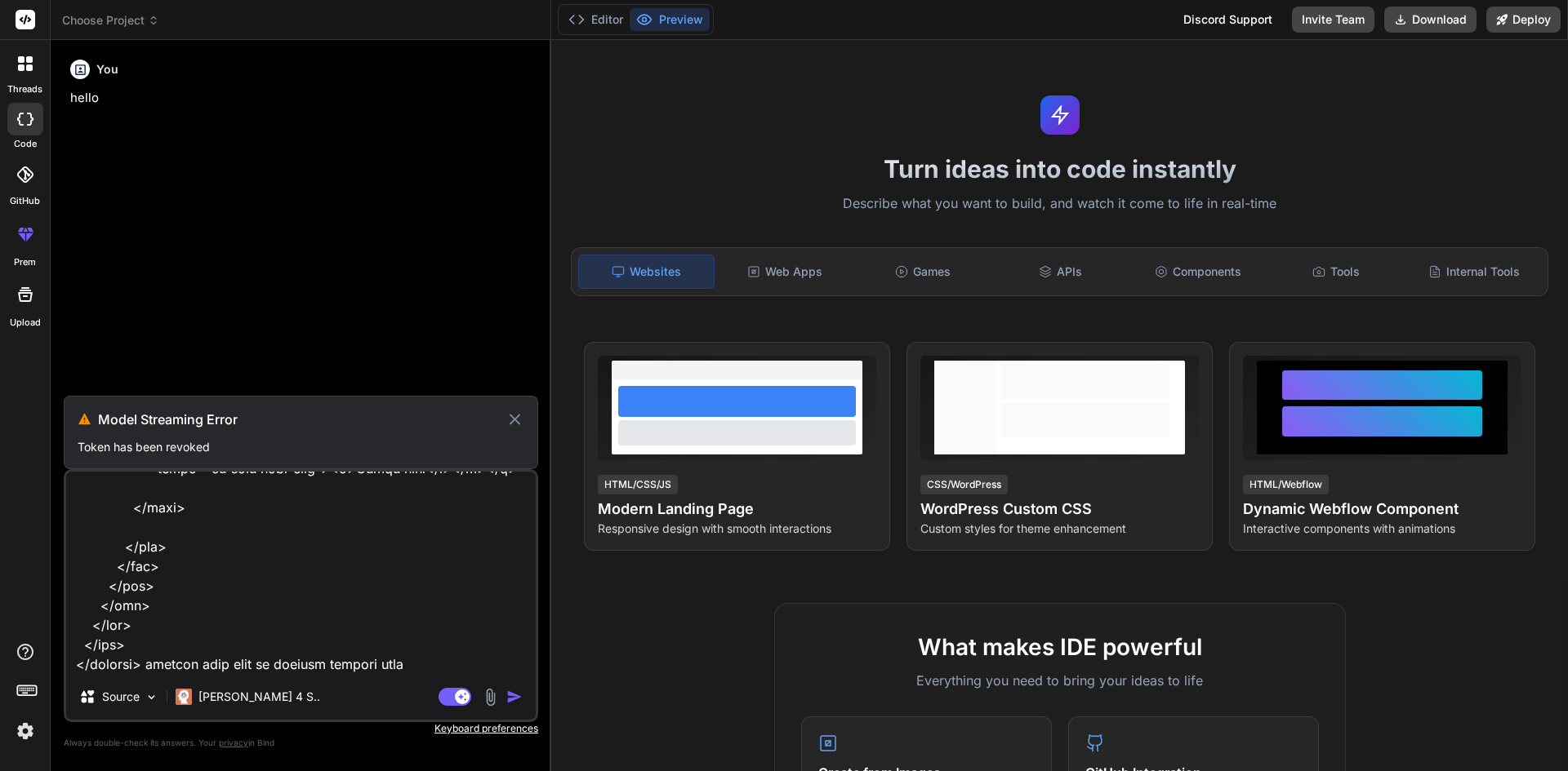
type textarea "x"
type textarea "<section class="vh-100 bg-image" style="background-image: url('[URL][DOMAIN_NAM…"
click at [517, 421] on icon at bounding box center [515, 418] width 10 height 10
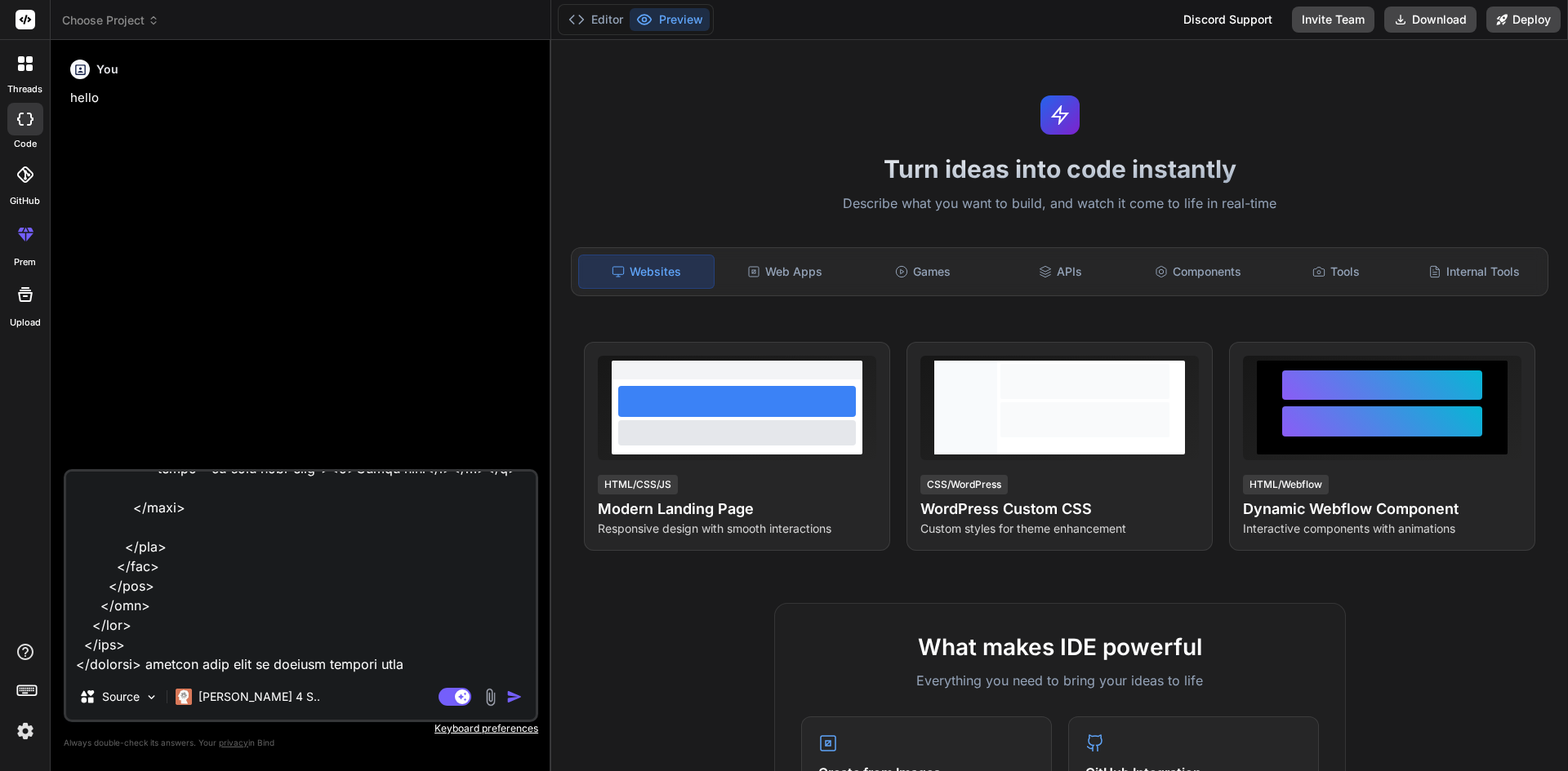
click at [515, 695] on img "button" at bounding box center [514, 697] width 16 height 16
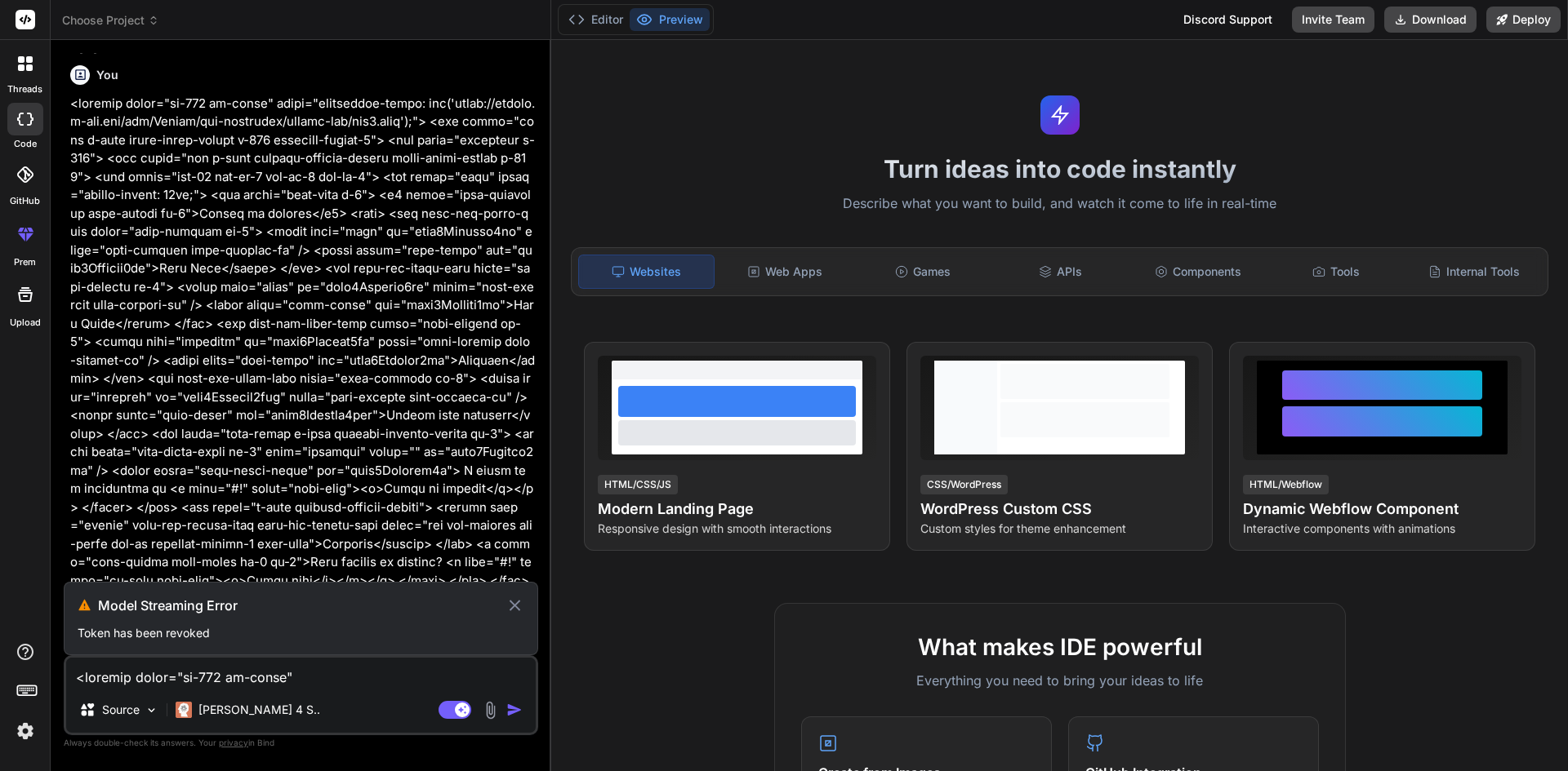
scroll to position [76, 0]
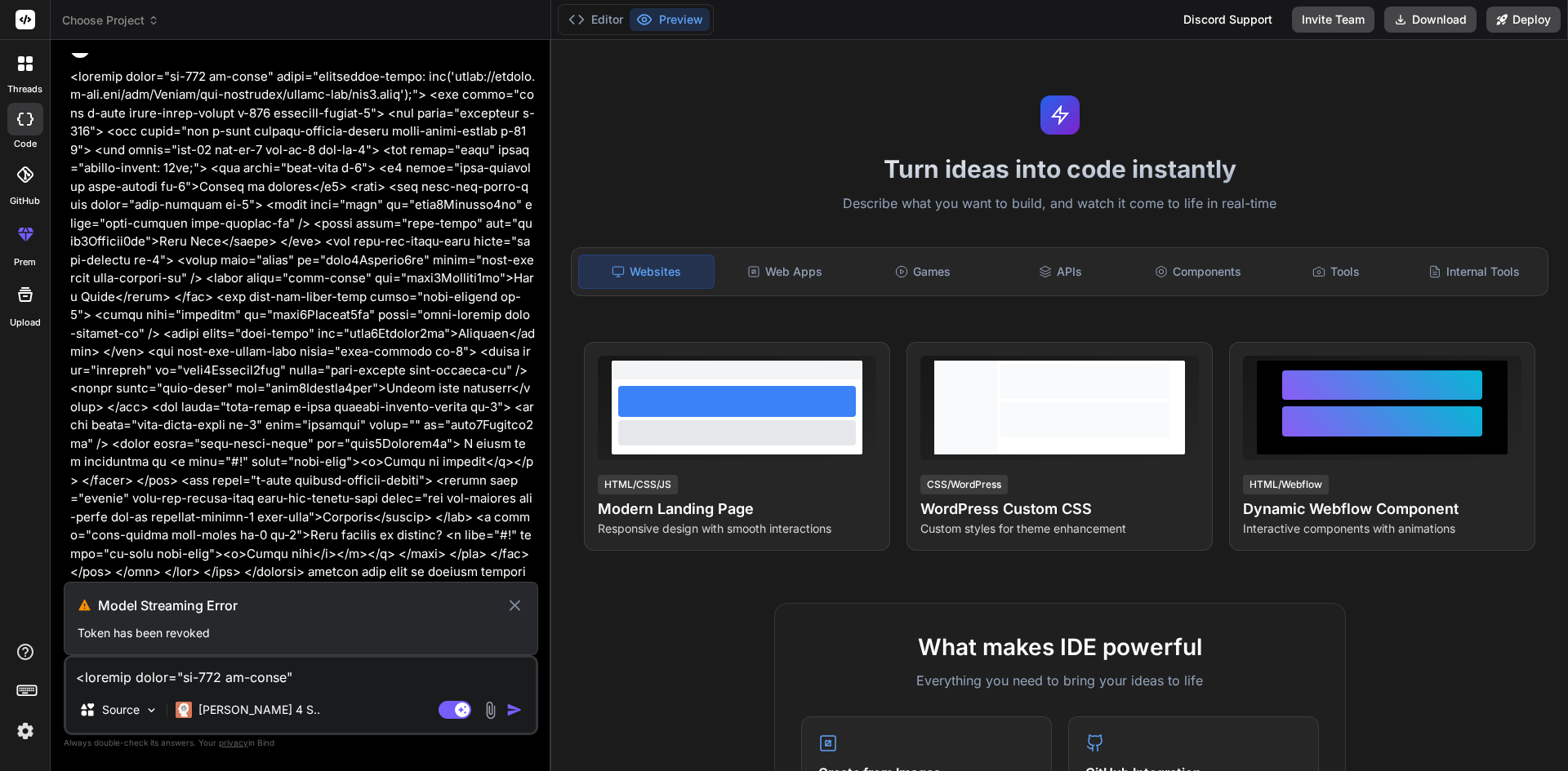
click at [522, 597] on icon at bounding box center [515, 606] width 19 height 20
type textarea "x"
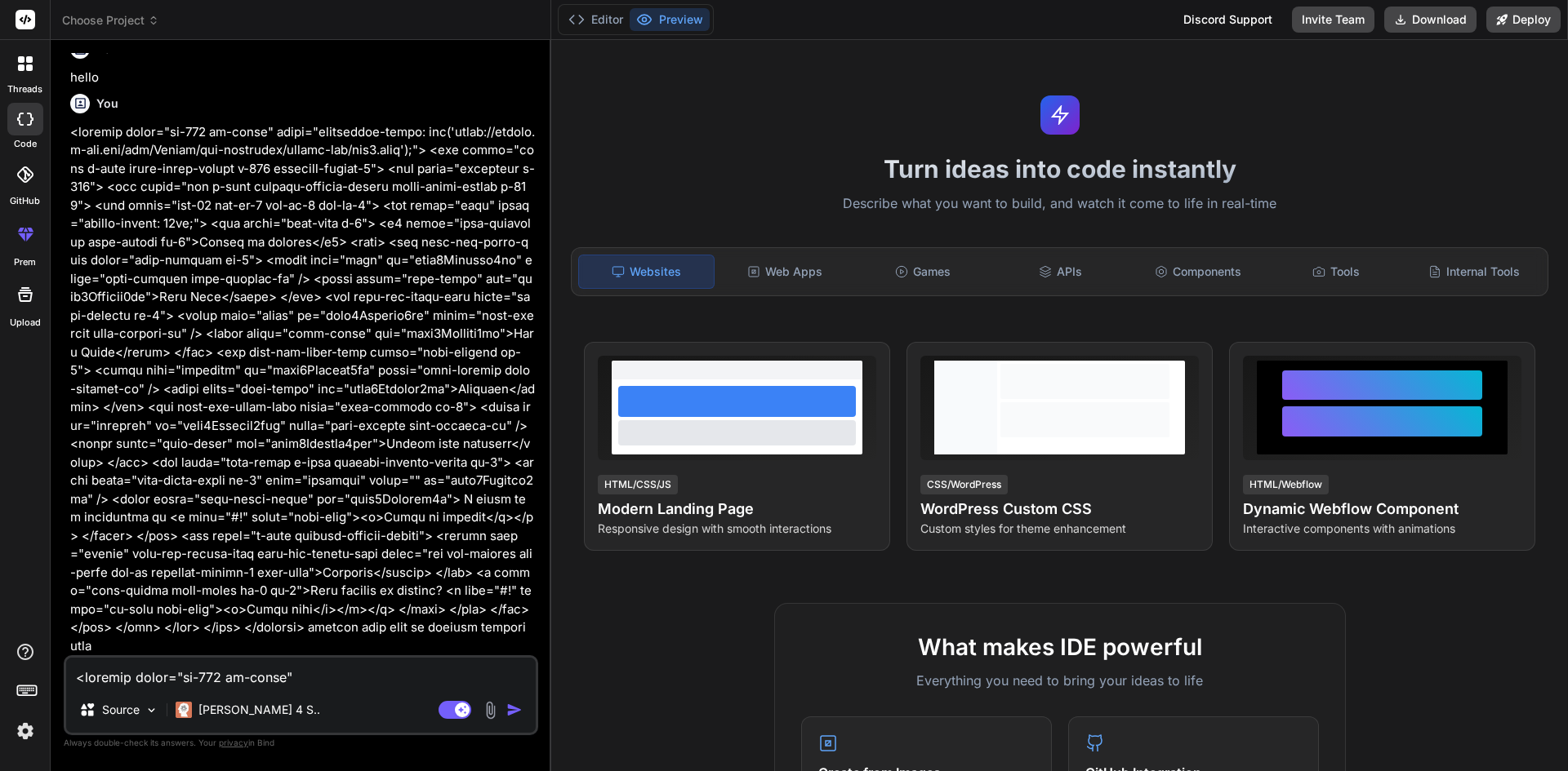
scroll to position [3, 0]
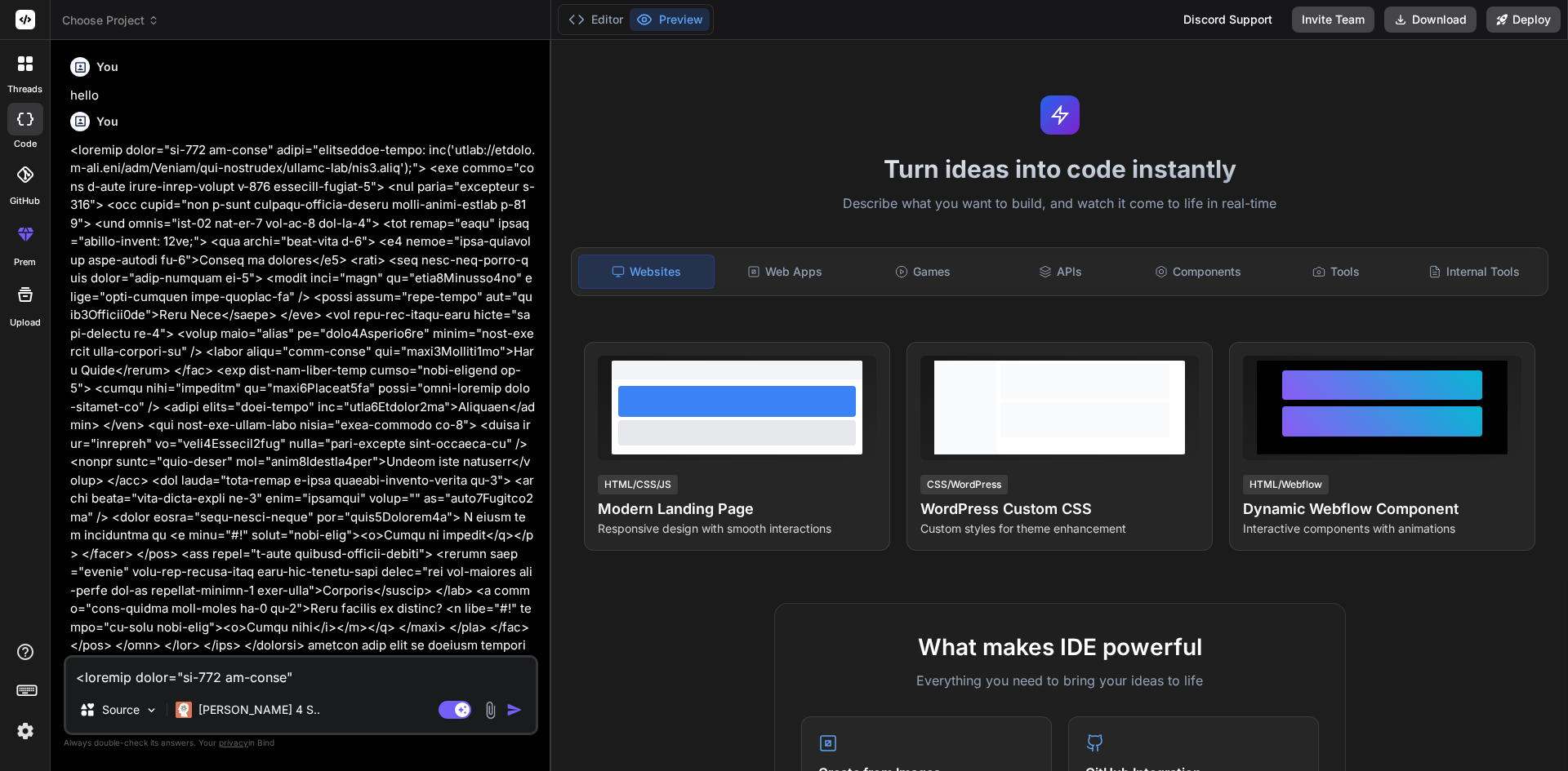
click at [520, 595] on p at bounding box center [303, 407] width 465 height 533
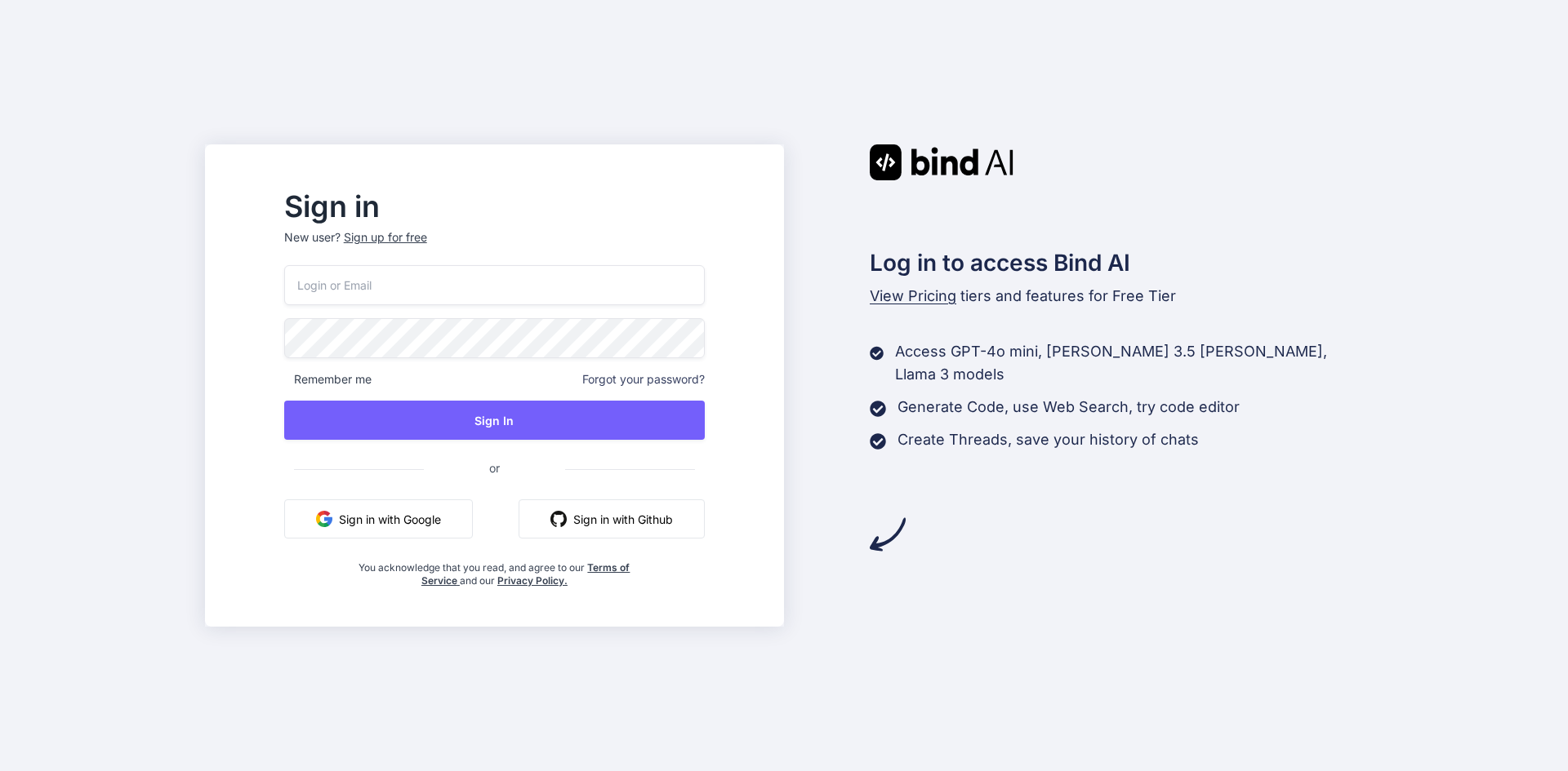
click at [466, 291] on input "email" at bounding box center [494, 285] width 420 height 40
type input "nancy@yopmail.com"
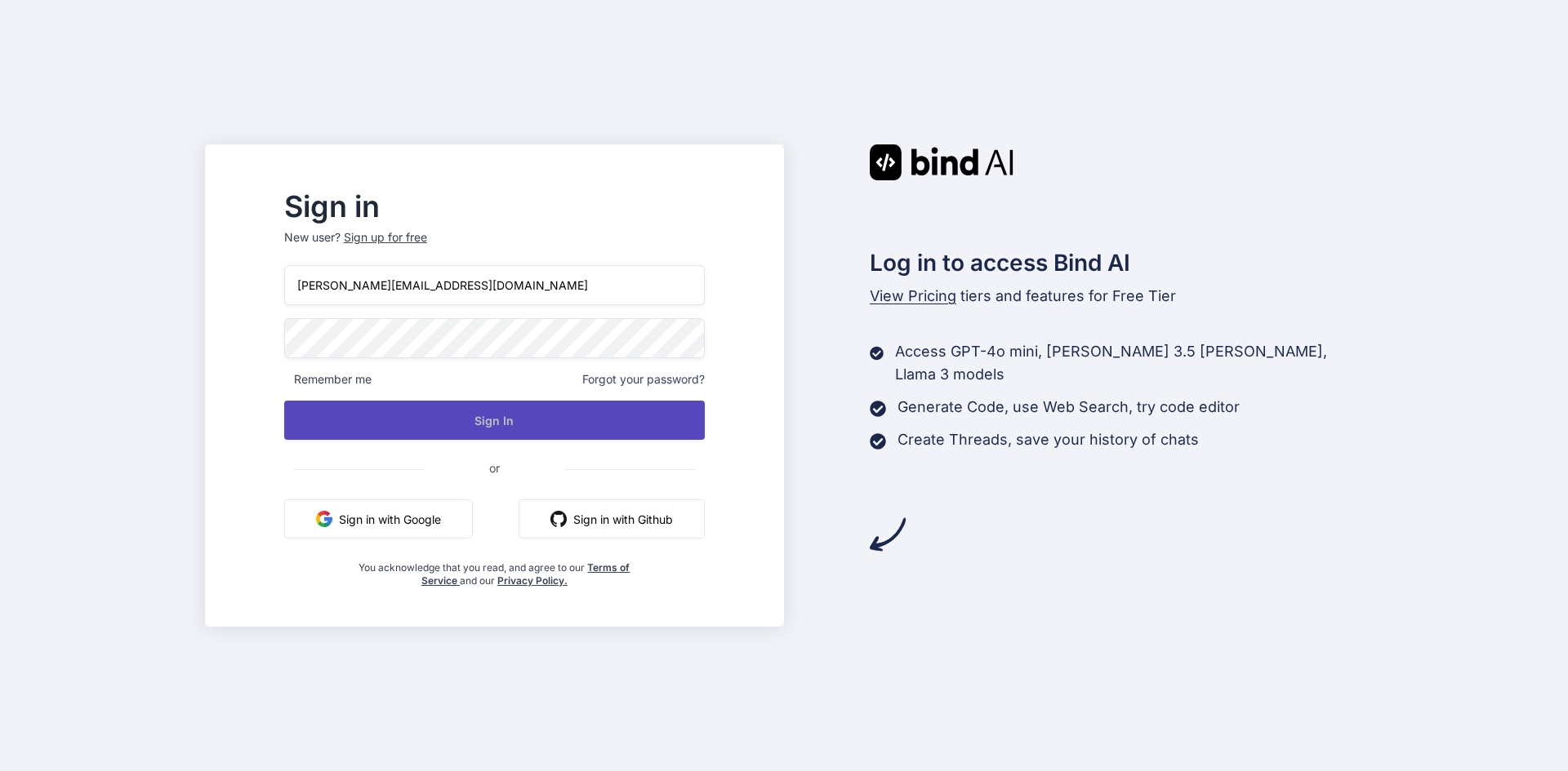
click at [603, 415] on button "Sign In" at bounding box center [494, 420] width 420 height 39
